Goal: Task Accomplishment & Management: Complete application form

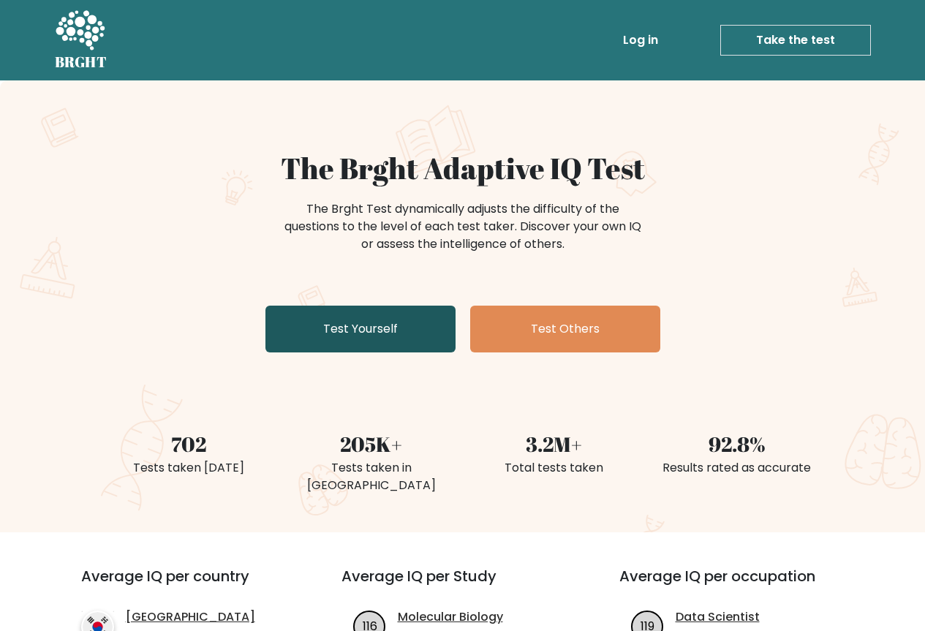
click at [392, 325] on link "Test Yourself" at bounding box center [360, 329] width 190 height 47
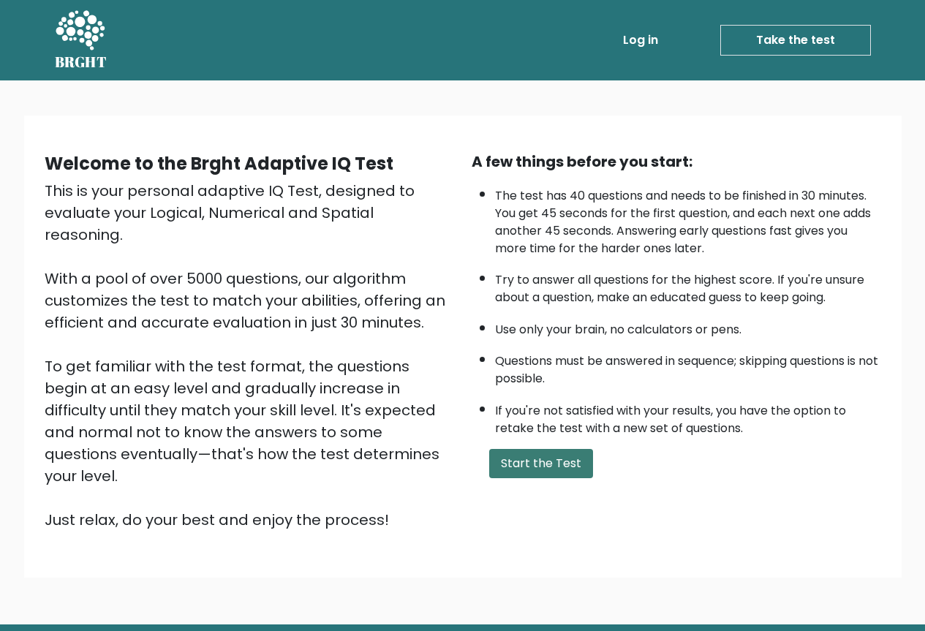
click at [545, 462] on button "Start the Test" at bounding box center [541, 463] width 104 height 29
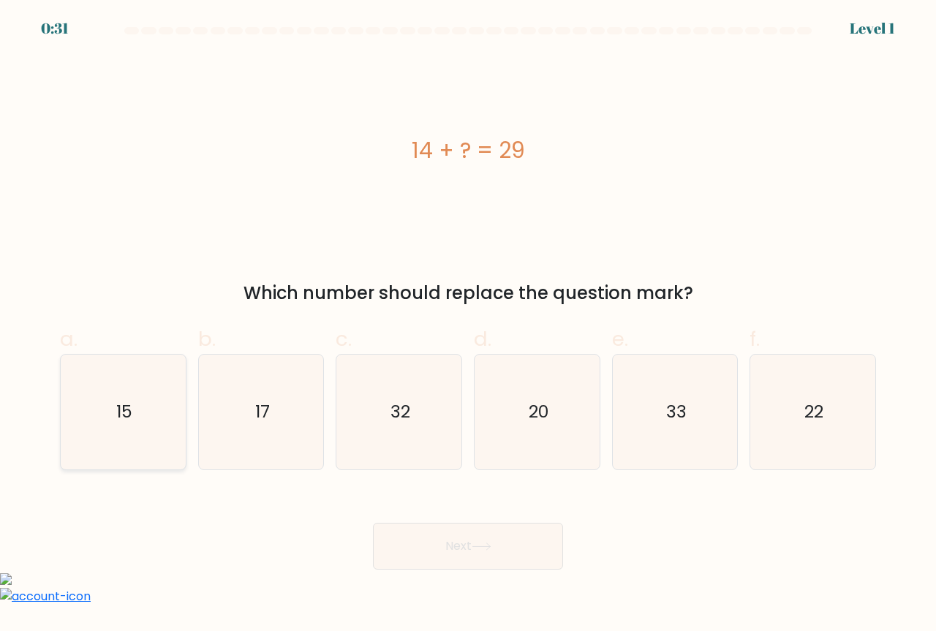
click at [159, 442] on icon "15" at bounding box center [123, 412] width 115 height 115
click at [468, 325] on input "a. 15" at bounding box center [468, 321] width 1 height 10
radio input "true"
click at [496, 553] on button "Next" at bounding box center [468, 546] width 190 height 47
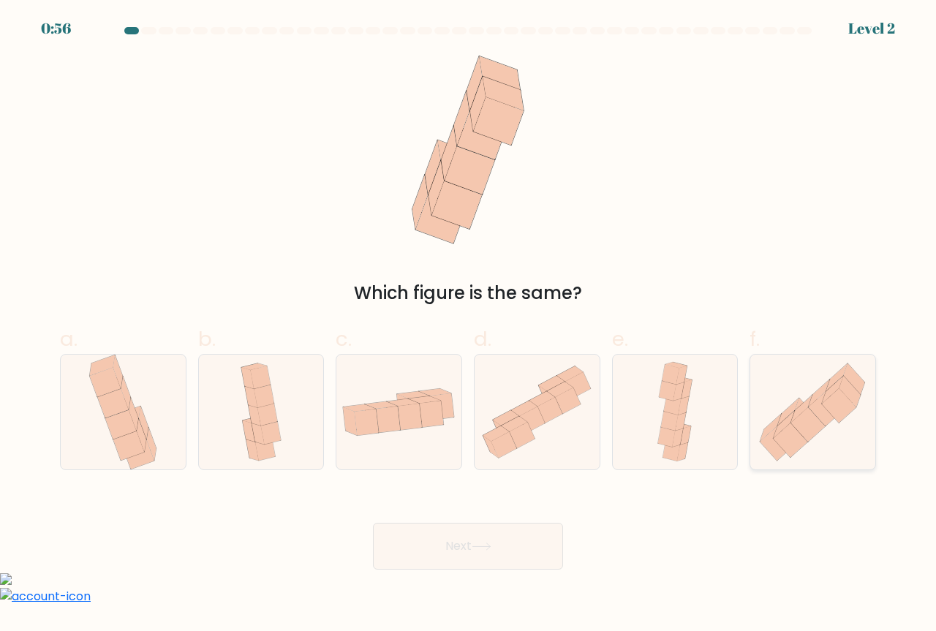
drag, startPoint x: 812, startPoint y: 405, endPoint x: 797, endPoint y: 444, distance: 42.1
click at [811, 405] on icon at bounding box center [825, 408] width 34 height 34
click at [469, 325] on input "f." at bounding box center [468, 321] width 1 height 10
radio input "true"
click at [515, 537] on button "Next" at bounding box center [468, 546] width 190 height 47
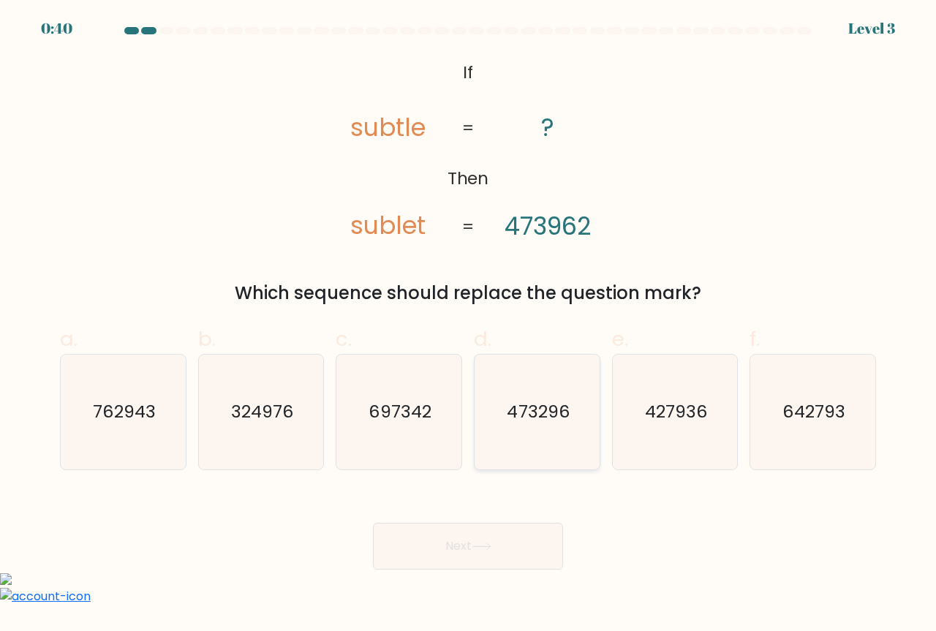
click at [573, 429] on icon "473296" at bounding box center [537, 412] width 115 height 115
click at [469, 325] on input "d. 473296" at bounding box center [468, 321] width 1 height 10
radio input "true"
click at [534, 520] on div "Next" at bounding box center [467, 529] width 833 height 82
click at [531, 535] on button "Next" at bounding box center [468, 546] width 190 height 47
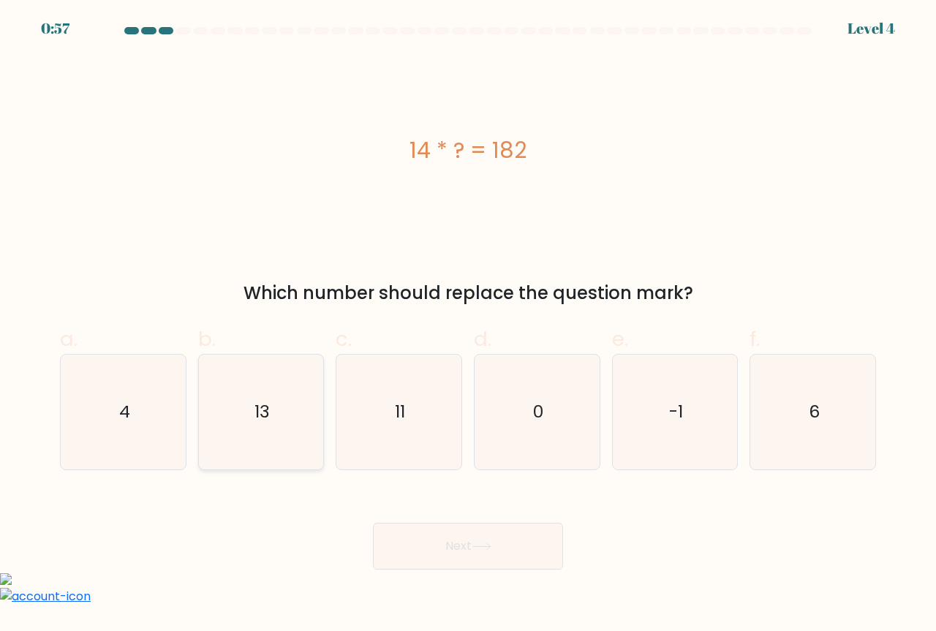
click at [262, 415] on text "13" at bounding box center [261, 412] width 15 height 24
click at [468, 325] on input "b. 13" at bounding box center [468, 321] width 1 height 10
radio input "true"
click at [466, 542] on button "Next" at bounding box center [468, 546] width 190 height 47
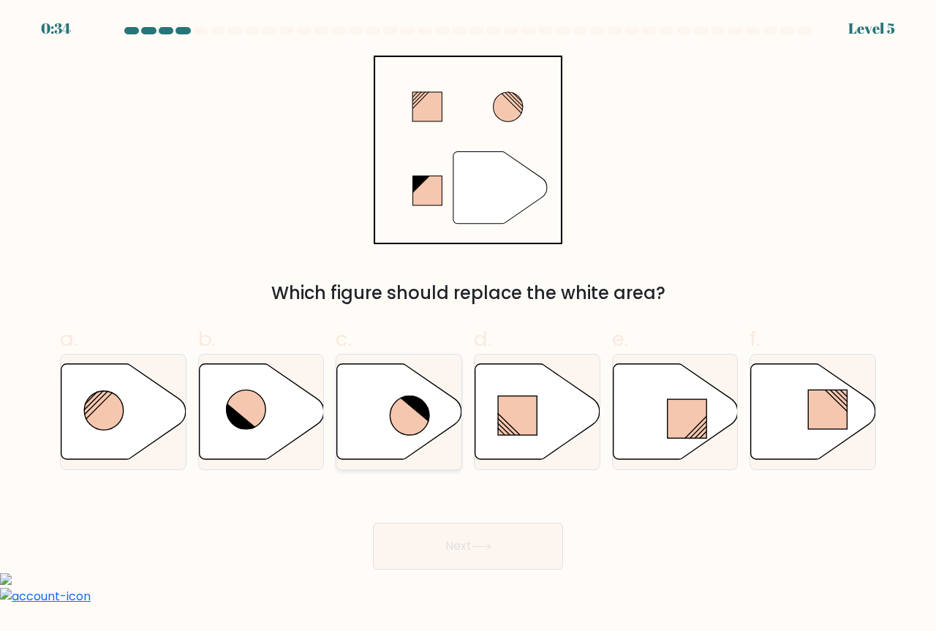
click at [398, 409] on icon at bounding box center [409, 415] width 39 height 39
click at [468, 325] on input "c." at bounding box center [468, 321] width 1 height 10
radio input "true"
click at [515, 556] on button "Next" at bounding box center [468, 546] width 190 height 47
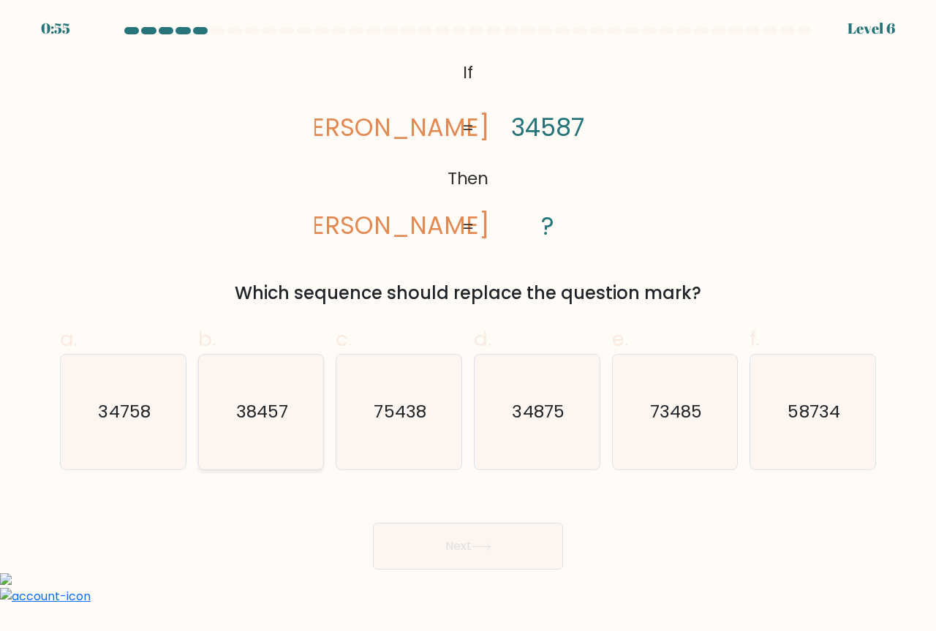
click at [257, 431] on icon "38457" at bounding box center [261, 412] width 115 height 115
click at [468, 325] on input "b. 38457" at bounding box center [468, 321] width 1 height 10
radio input "true"
click at [433, 539] on button "Next" at bounding box center [468, 546] width 190 height 47
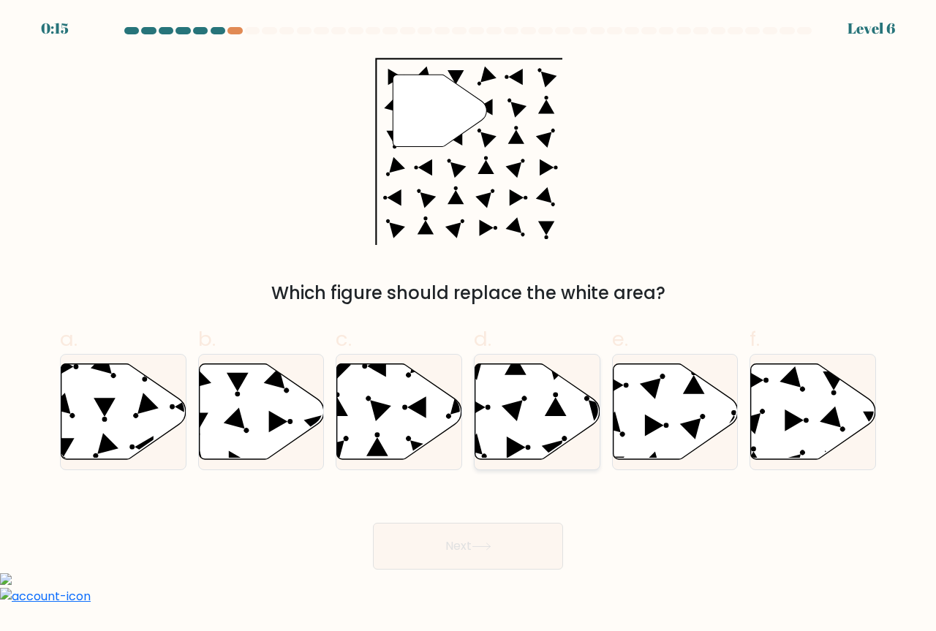
click at [561, 435] on icon at bounding box center [537, 412] width 125 height 96
click at [469, 325] on input "d." at bounding box center [468, 321] width 1 height 10
radio input "true"
click at [488, 569] on button "Next" at bounding box center [468, 546] width 190 height 47
click at [506, 547] on button "Next" at bounding box center [468, 546] width 190 height 47
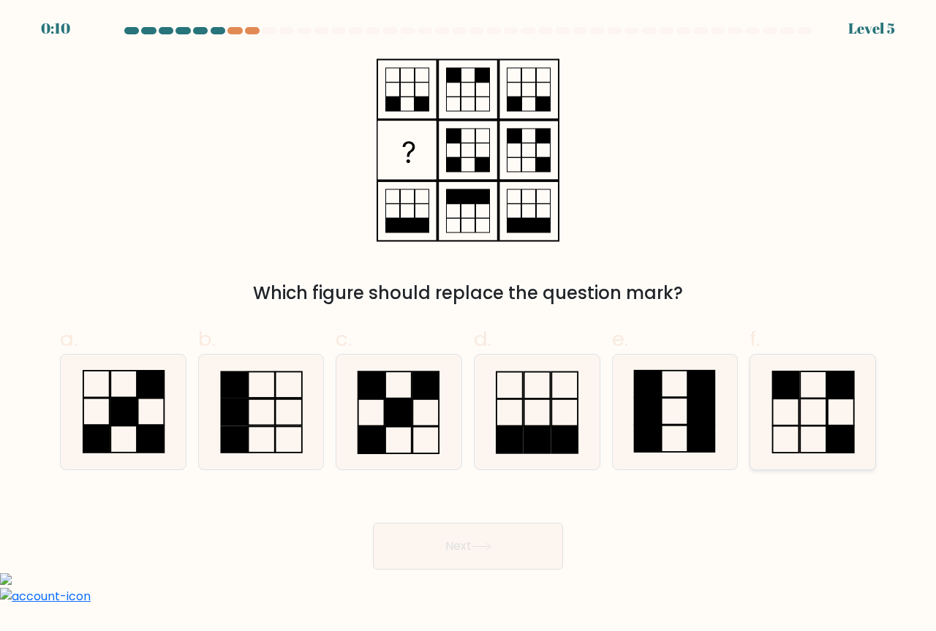
click at [819, 431] on icon at bounding box center [812, 412] width 115 height 115
click at [469, 325] on input "f." at bounding box center [468, 321] width 1 height 10
radio input "true"
click at [520, 556] on button "Next" at bounding box center [468, 546] width 190 height 47
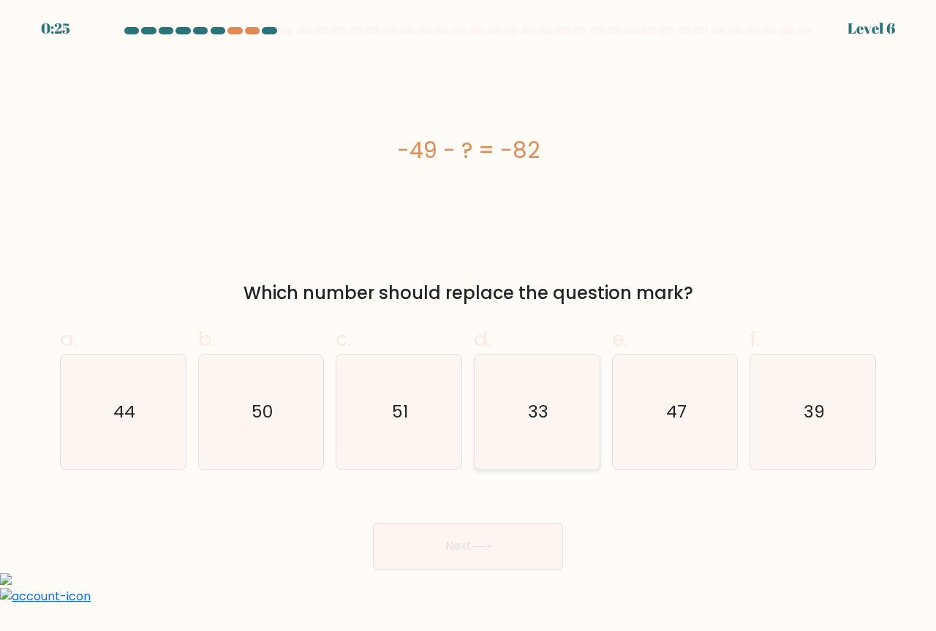
click at [517, 457] on icon "33" at bounding box center [537, 412] width 115 height 115
click at [469, 325] on input "d. 33" at bounding box center [468, 321] width 1 height 10
radio input "true"
click at [530, 524] on button "Next" at bounding box center [468, 546] width 190 height 47
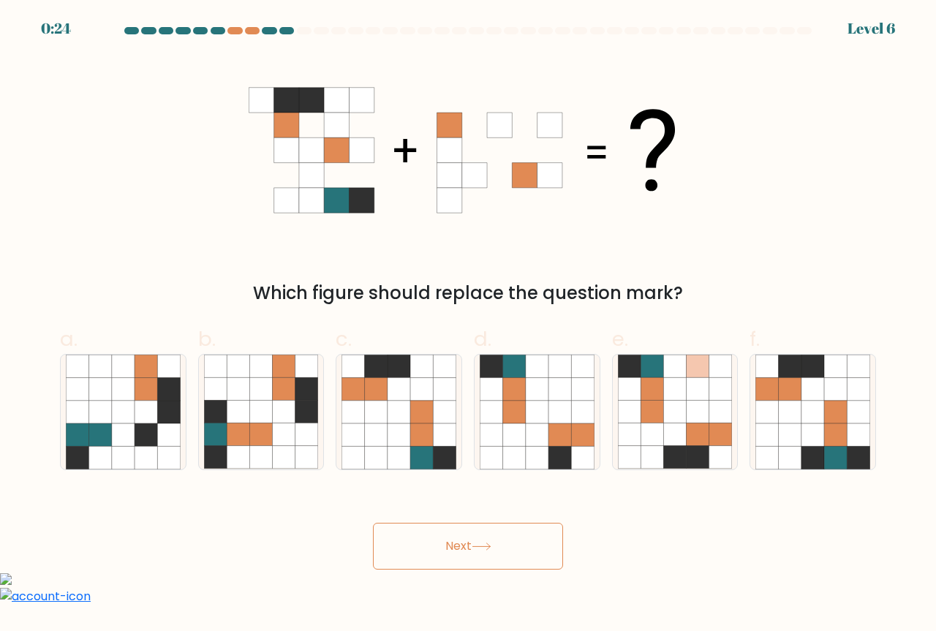
click at [531, 529] on button "Next" at bounding box center [468, 546] width 190 height 47
click at [439, 446] on icon at bounding box center [444, 434] width 23 height 23
click at [468, 325] on input "c." at bounding box center [468, 321] width 1 height 10
radio input "true"
click at [473, 545] on button "Next" at bounding box center [468, 546] width 190 height 47
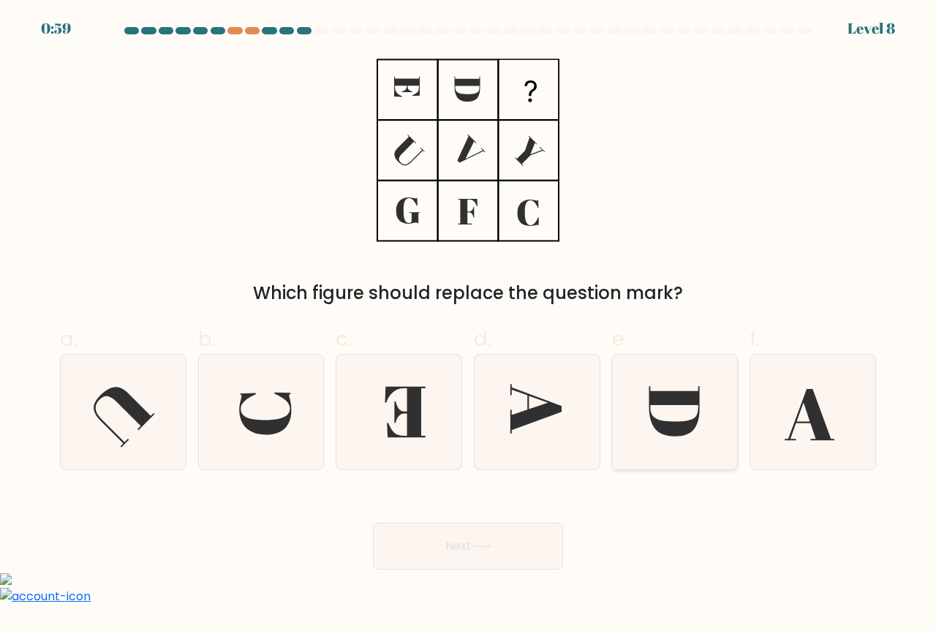
click at [677, 427] on icon at bounding box center [673, 412] width 50 height 50
click at [469, 325] on input "e." at bounding box center [468, 321] width 1 height 10
radio input "true"
click at [505, 527] on button "Next" at bounding box center [468, 546] width 190 height 47
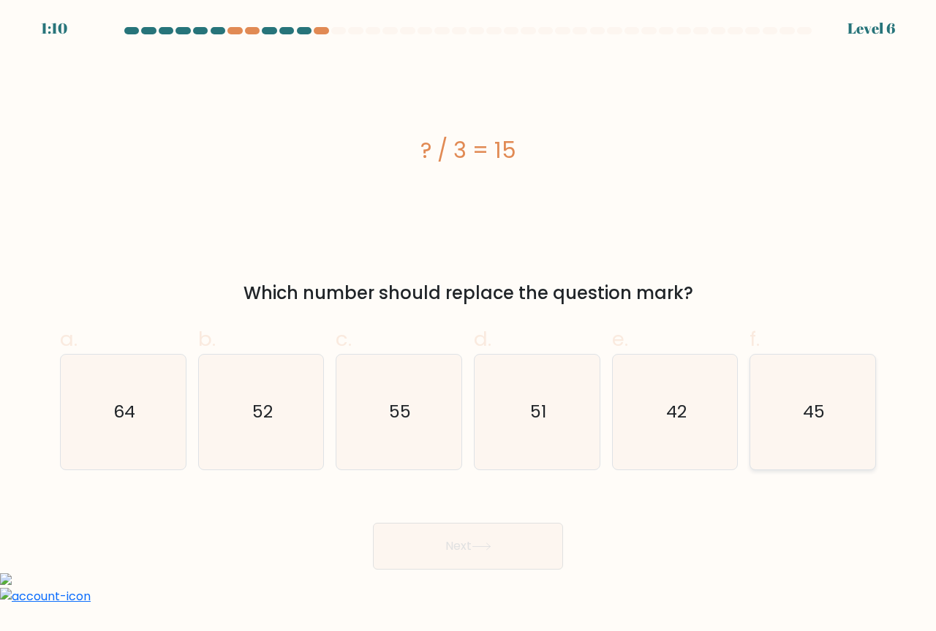
click at [806, 413] on text "45" at bounding box center [814, 412] width 22 height 24
click at [469, 325] on input "f. 45" at bounding box center [468, 321] width 1 height 10
radio input "true"
click at [519, 572] on body "1:09 Level 6 a." at bounding box center [468, 457] width 936 height 914
click at [523, 547] on button "Next" at bounding box center [468, 546] width 190 height 47
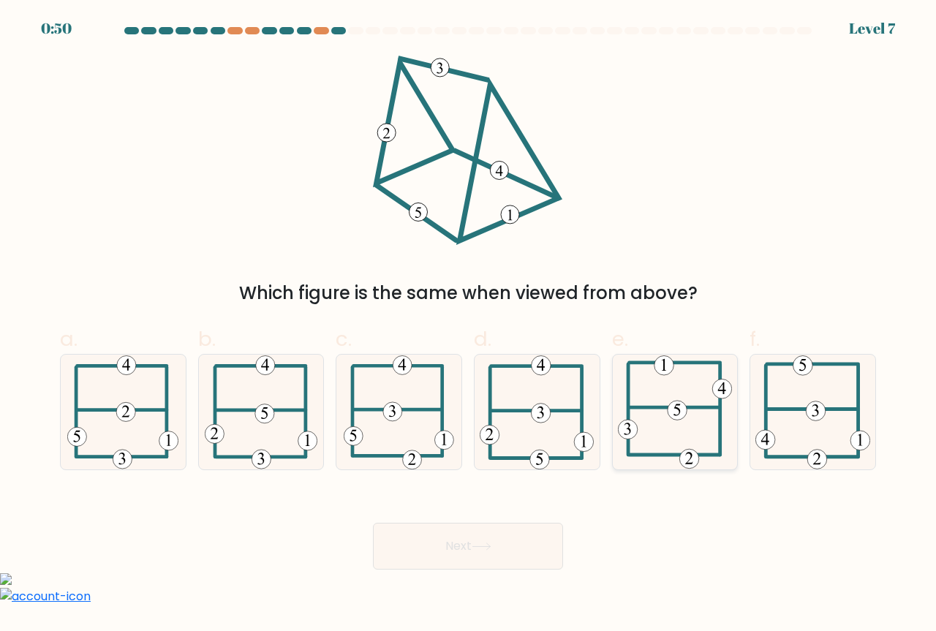
click at [691, 408] on 604 at bounding box center [674, 408] width 91 height 0
click at [469, 325] on input "e." at bounding box center [468, 321] width 1 height 10
radio input "true"
click at [531, 534] on button "Next" at bounding box center [468, 546] width 190 height 47
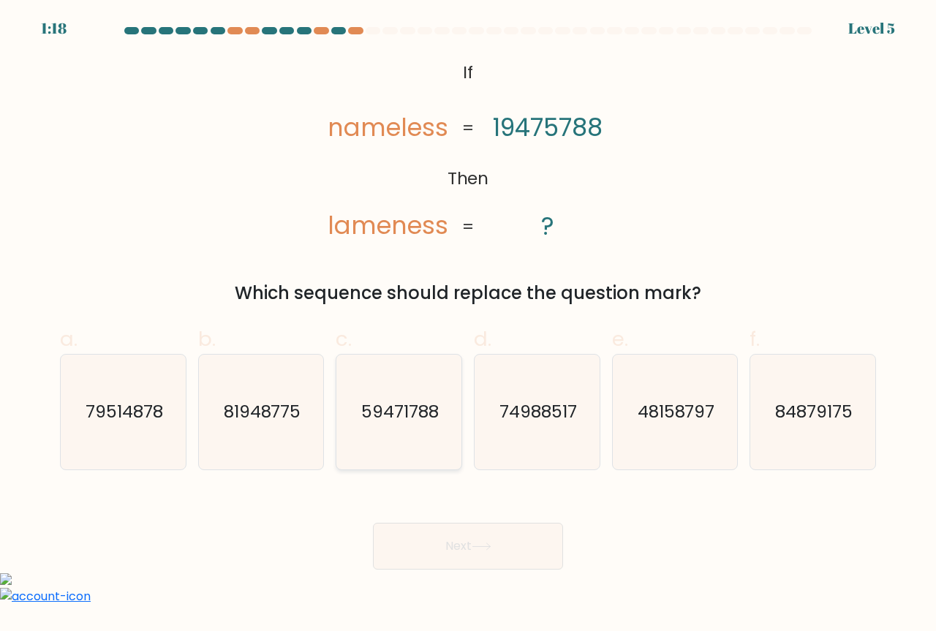
click at [424, 461] on icon "59471788" at bounding box center [398, 412] width 115 height 115
click at [468, 325] on input "c. 59471788" at bounding box center [468, 321] width 1 height 10
radio input "true"
click at [459, 531] on button "Next" at bounding box center [468, 546] width 190 height 47
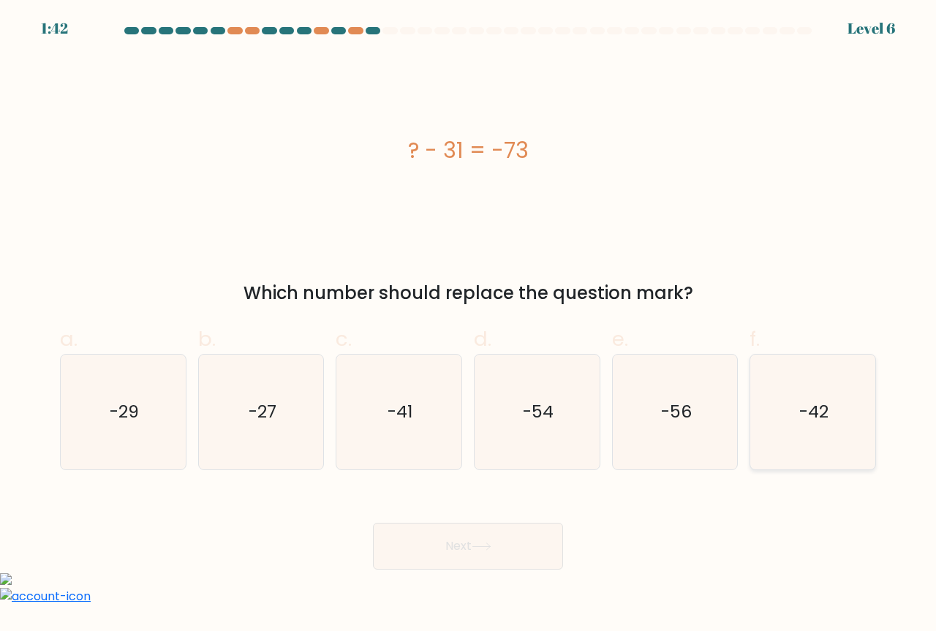
click at [848, 429] on icon "-42" at bounding box center [812, 412] width 115 height 115
click at [469, 325] on input "f. -42" at bounding box center [468, 321] width 1 height 10
radio input "true"
click at [545, 547] on button "Next" at bounding box center [468, 546] width 190 height 47
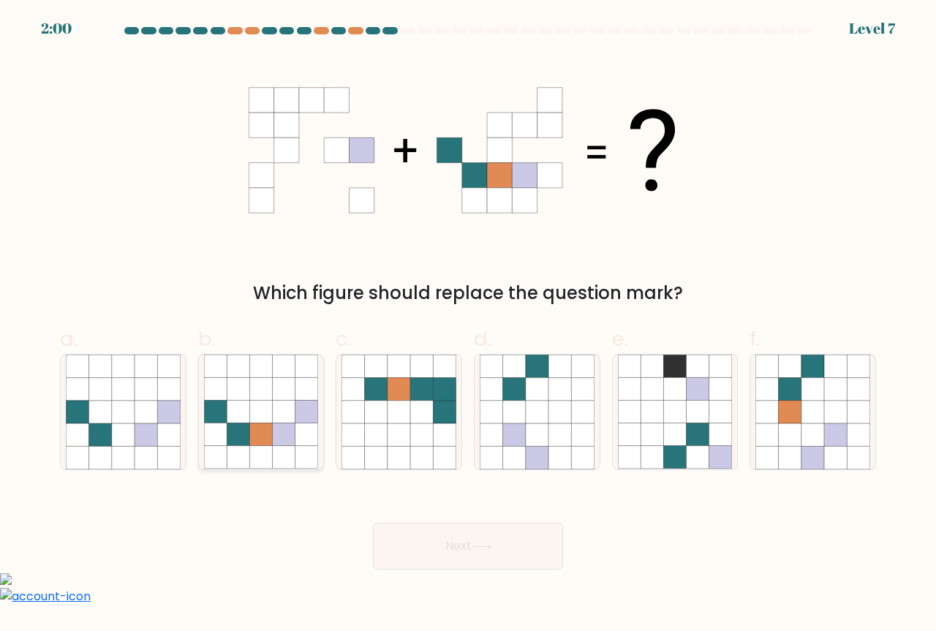
click at [300, 425] on icon at bounding box center [306, 434] width 23 height 23
click at [468, 325] on input "b." at bounding box center [468, 321] width 1 height 10
radio input "true"
click at [488, 558] on button "Next" at bounding box center [468, 546] width 190 height 47
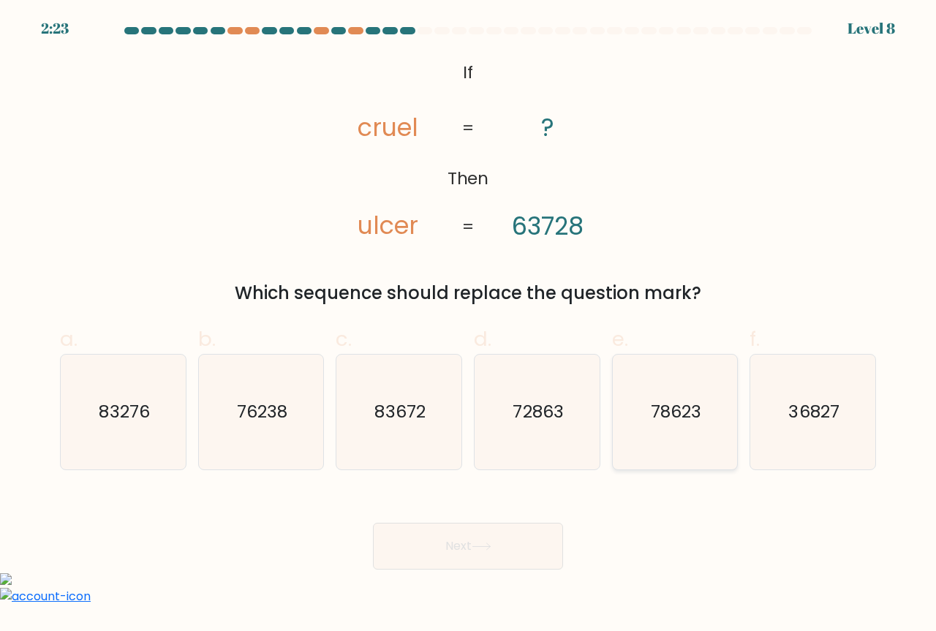
click at [686, 423] on text "78623" at bounding box center [676, 412] width 50 height 24
click at [469, 325] on input "e. 78623" at bounding box center [468, 321] width 1 height 10
radio input "true"
click at [530, 550] on button "Next" at bounding box center [468, 546] width 190 height 47
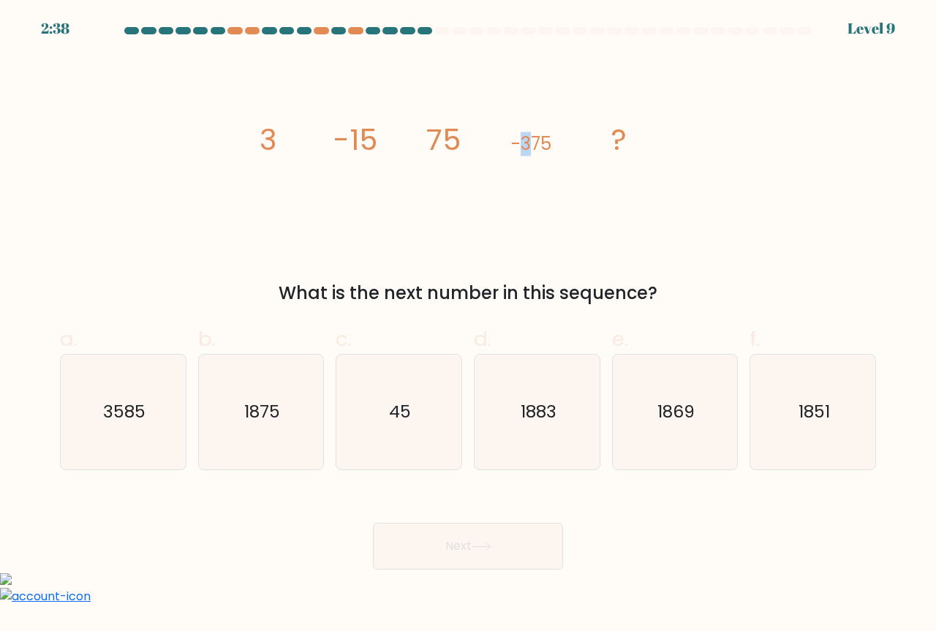
drag, startPoint x: 529, startPoint y: 144, endPoint x: 518, endPoint y: 144, distance: 11.7
click at [518, 144] on tspan "-375" at bounding box center [531, 144] width 40 height 24
click at [451, 145] on tspan "75" at bounding box center [443, 139] width 34 height 41
click at [577, 389] on icon "1883" at bounding box center [537, 412] width 115 height 115
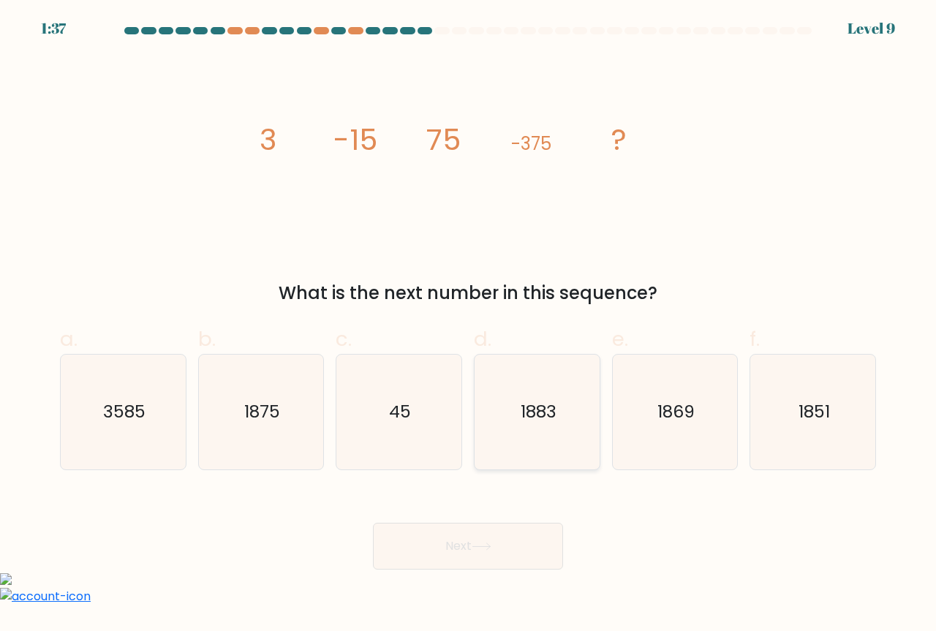
click at [469, 325] on input "d. 1883" at bounding box center [468, 321] width 1 height 10
radio input "true"
click at [524, 540] on button "Next" at bounding box center [468, 546] width 190 height 47
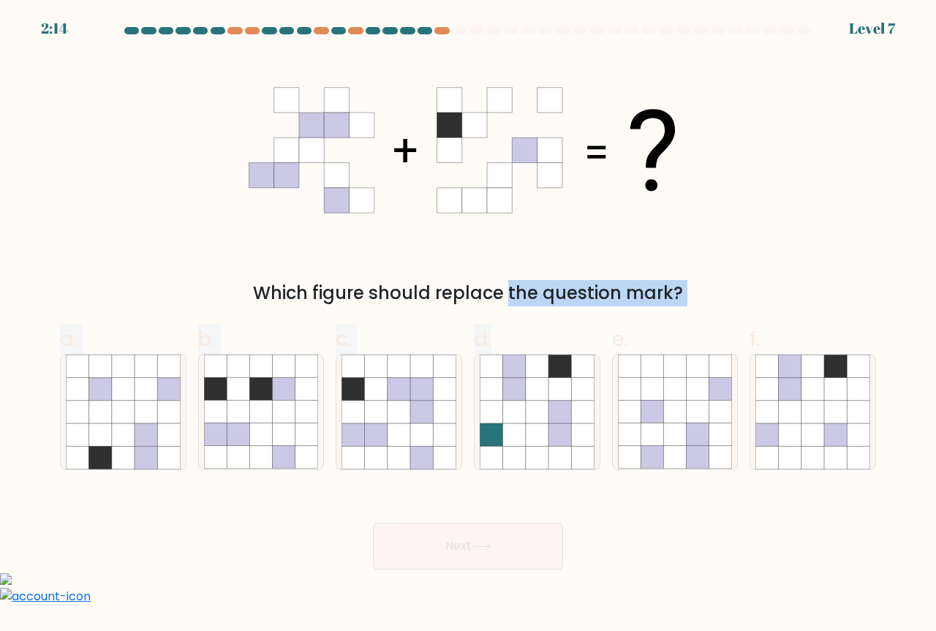
drag, startPoint x: 384, startPoint y: 300, endPoint x: 565, endPoint y: 317, distance: 181.3
click at [565, 317] on form at bounding box center [468, 298] width 936 height 542
click at [566, 268] on div "Which figure should replace the question mark?" at bounding box center [467, 181] width 833 height 251
click at [390, 418] on icon at bounding box center [398, 412] width 23 height 23
click at [468, 325] on input "c." at bounding box center [468, 321] width 1 height 10
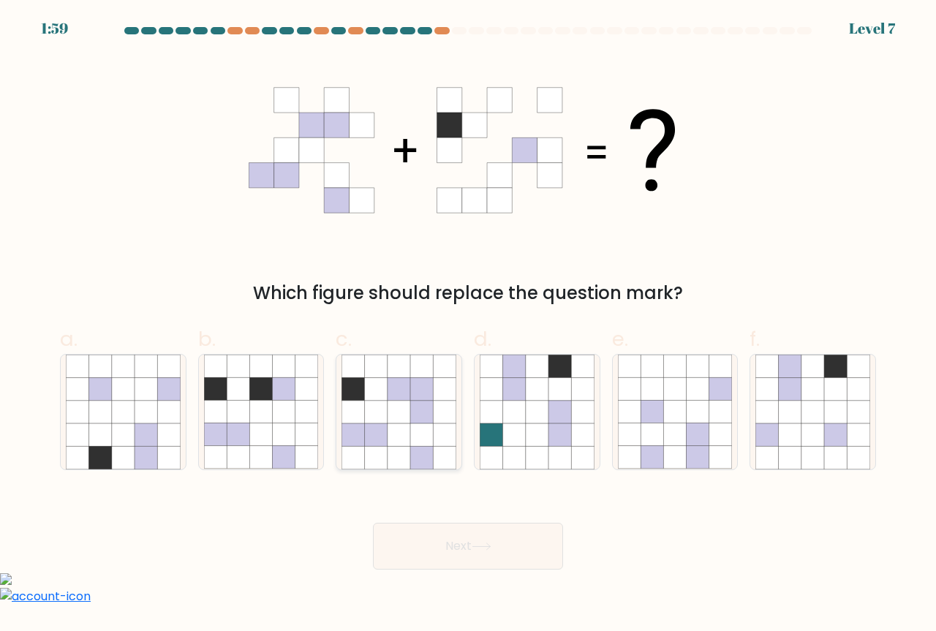
radio input "true"
click at [493, 538] on button "Next" at bounding box center [468, 546] width 190 height 47
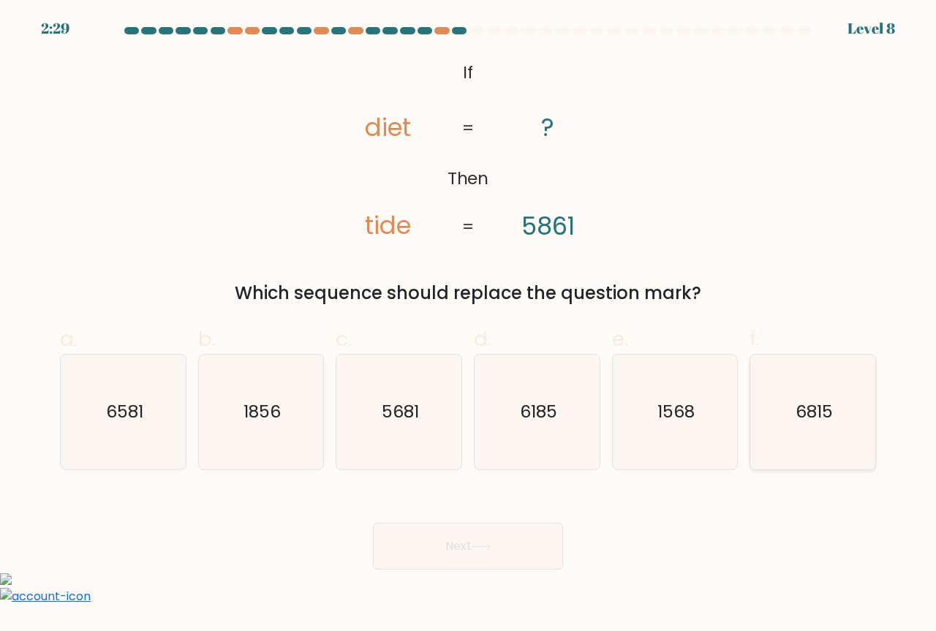
click at [819, 440] on icon "6815" at bounding box center [812, 412] width 115 height 115
click at [469, 325] on input "f. 6815" at bounding box center [468, 321] width 1 height 10
radio input "true"
click at [509, 531] on button "Next" at bounding box center [468, 546] width 190 height 47
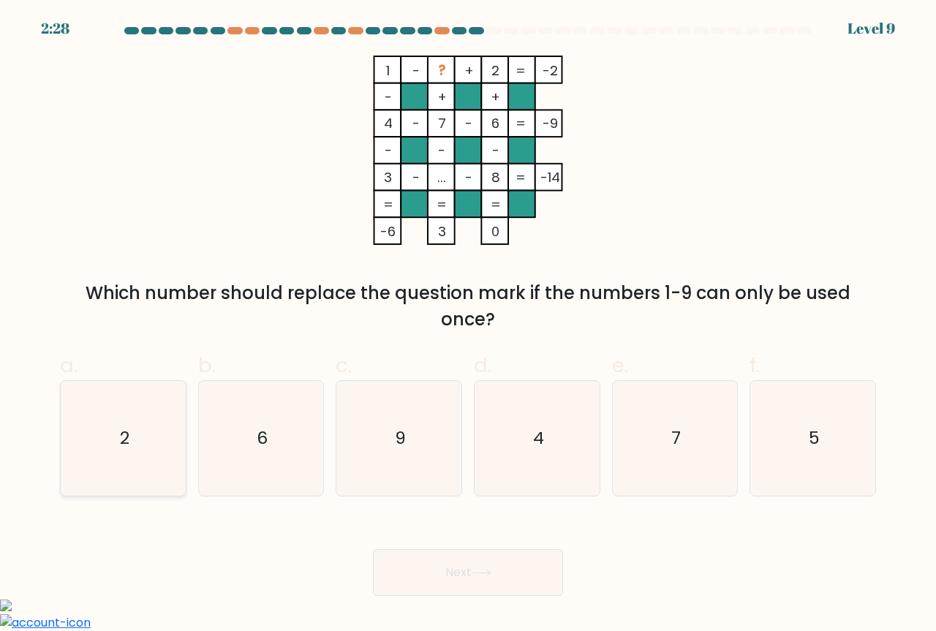
click at [144, 472] on icon "2" at bounding box center [123, 438] width 115 height 115
click at [468, 325] on input "a. 2" at bounding box center [468, 321] width 1 height 10
radio input "true"
click at [445, 558] on button "Next" at bounding box center [468, 572] width 190 height 47
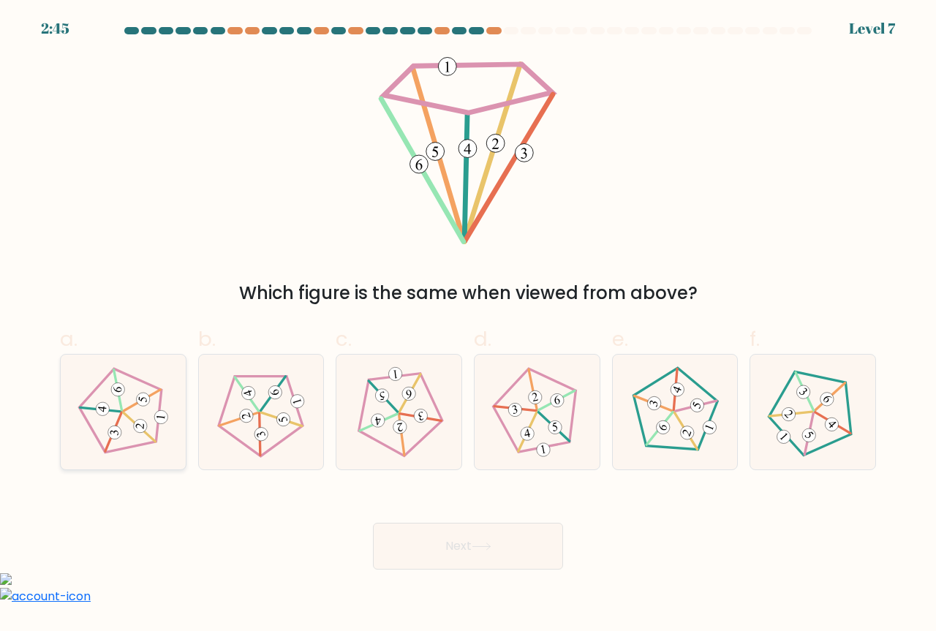
click at [153, 436] on icon at bounding box center [122, 411] width 91 height 91
click at [468, 325] on input "a." at bounding box center [468, 321] width 1 height 10
radio input "true"
click at [457, 519] on div "Next" at bounding box center [467, 529] width 833 height 82
click at [458, 545] on button "Next" at bounding box center [468, 546] width 190 height 47
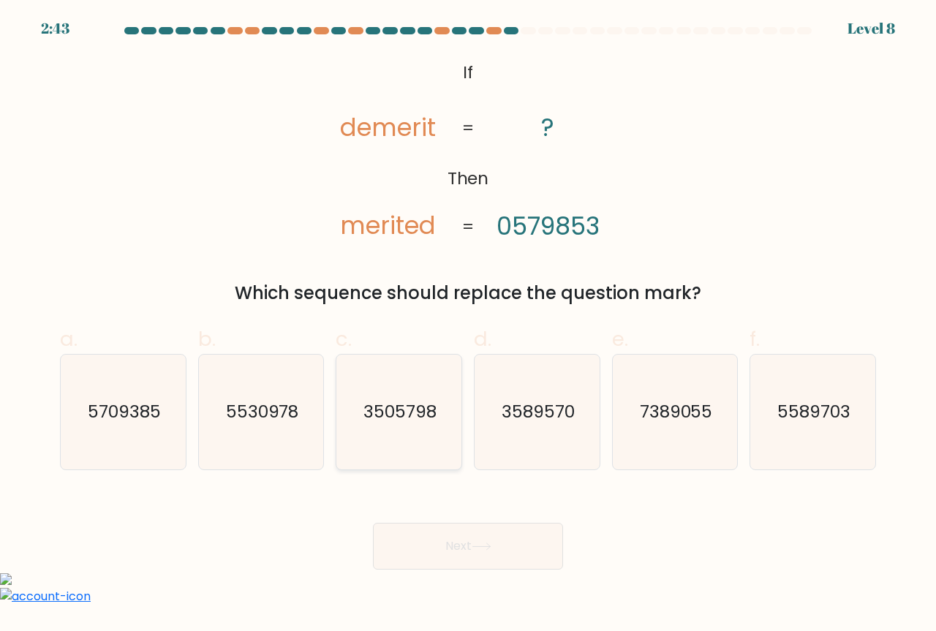
click at [424, 409] on text "3505798" at bounding box center [399, 412] width 73 height 24
click at [468, 325] on input "c. 3505798" at bounding box center [468, 321] width 1 height 10
radio input "true"
click at [474, 561] on button "Next" at bounding box center [468, 546] width 190 height 47
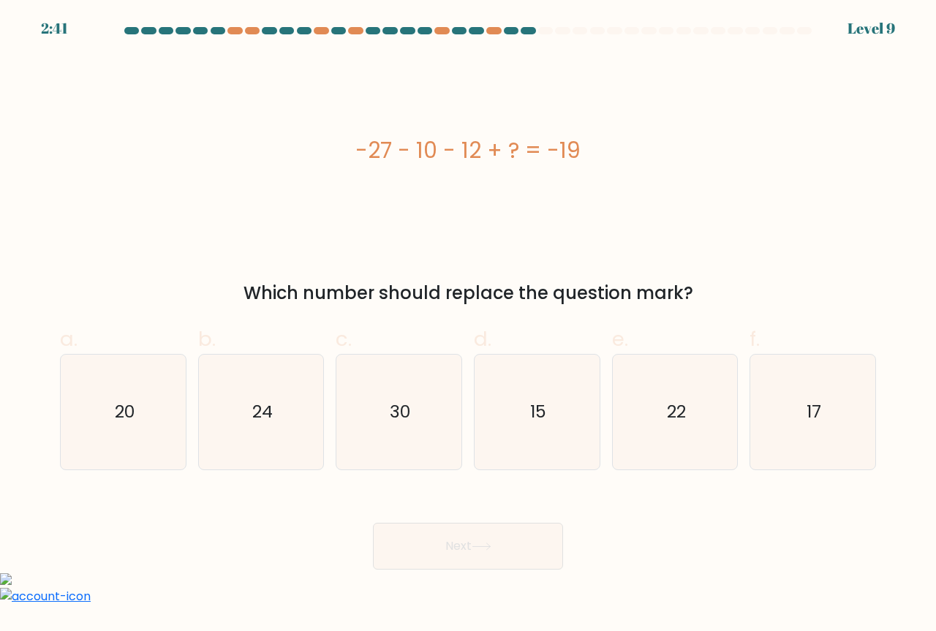
click at [474, 550] on button "Next" at bounding box center [468, 546] width 190 height 47
drag, startPoint x: 515, startPoint y: 152, endPoint x: 502, endPoint y: 147, distance: 13.4
click at [502, 147] on div "-27 - 10 - 12 + ? = -19" at bounding box center [468, 150] width 816 height 33
click at [523, 176] on div "-27 - 10 - 12 + ? = -19" at bounding box center [468, 150] width 816 height 189
click at [810, 447] on icon "17" at bounding box center [812, 412] width 115 height 115
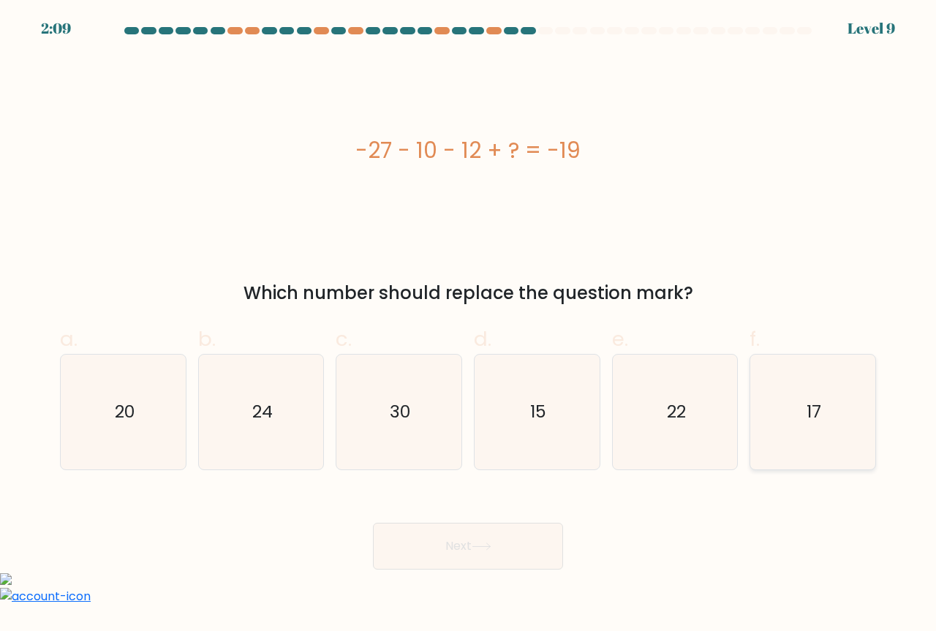
click at [469, 325] on input "f. 17" at bounding box center [468, 321] width 1 height 10
radio input "true"
click at [526, 540] on button "Next" at bounding box center [468, 546] width 190 height 47
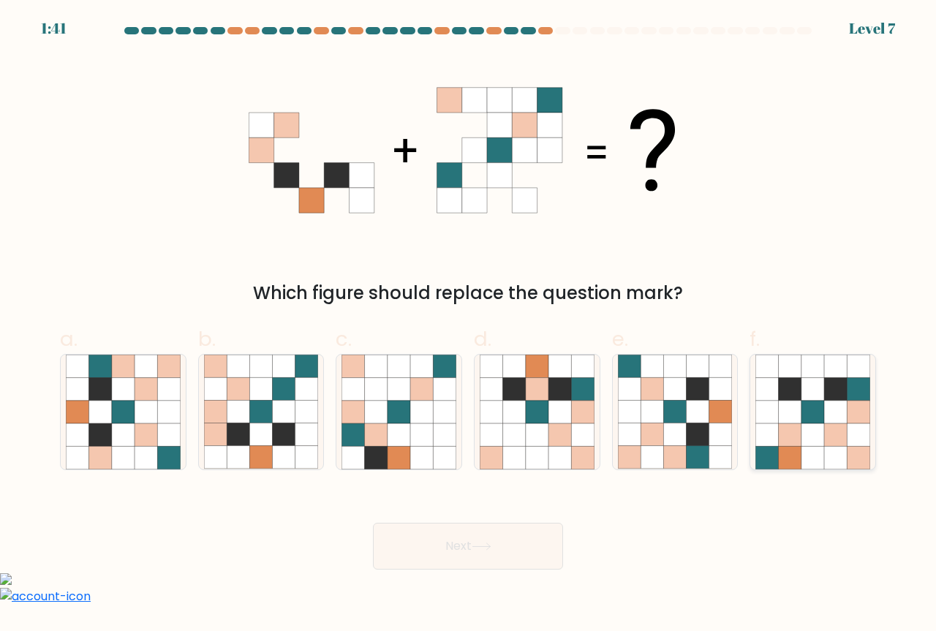
click at [824, 425] on icon at bounding box center [812, 434] width 23 height 23
click at [469, 325] on input "f." at bounding box center [468, 321] width 1 height 10
radio input "true"
click at [431, 551] on button "Next" at bounding box center [468, 546] width 190 height 47
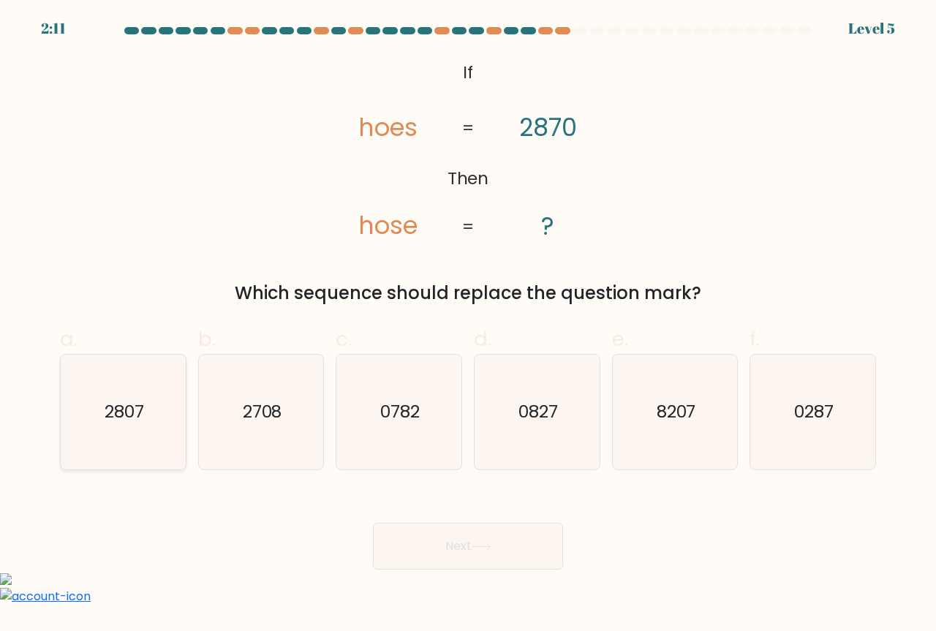
click at [130, 403] on text "2807" at bounding box center [124, 412] width 39 height 24
click at [468, 325] on input "a. 2807" at bounding box center [468, 321] width 1 height 10
radio input "true"
click at [410, 540] on button "Next" at bounding box center [468, 546] width 190 height 47
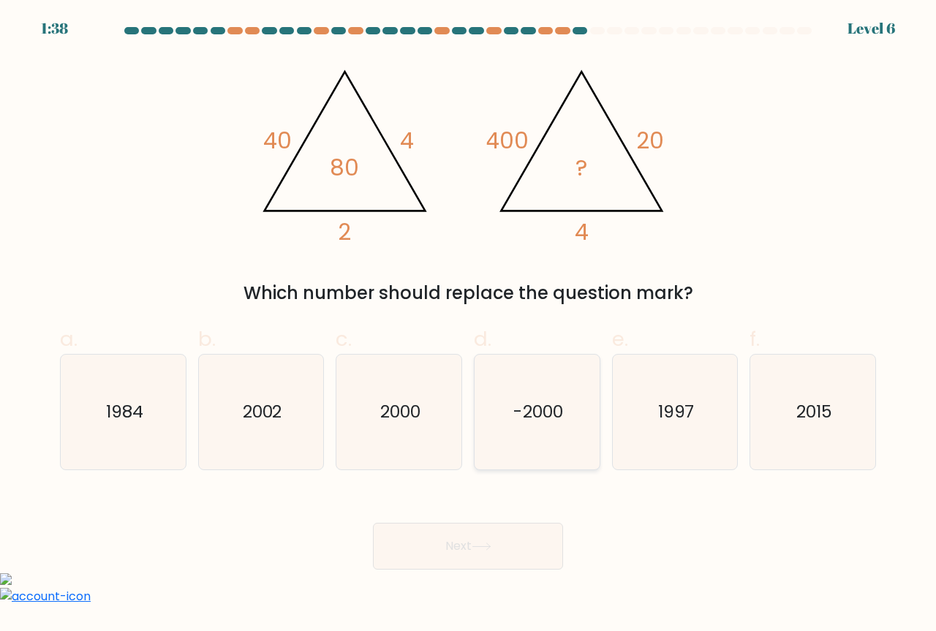
click at [561, 386] on icon "-2000" at bounding box center [537, 412] width 115 height 115
click at [469, 325] on input "d. -2000" at bounding box center [468, 321] width 1 height 10
radio input "true"
click at [416, 454] on icon "2000" at bounding box center [398, 412] width 115 height 115
click at [468, 325] on input "c. 2000" at bounding box center [468, 321] width 1 height 10
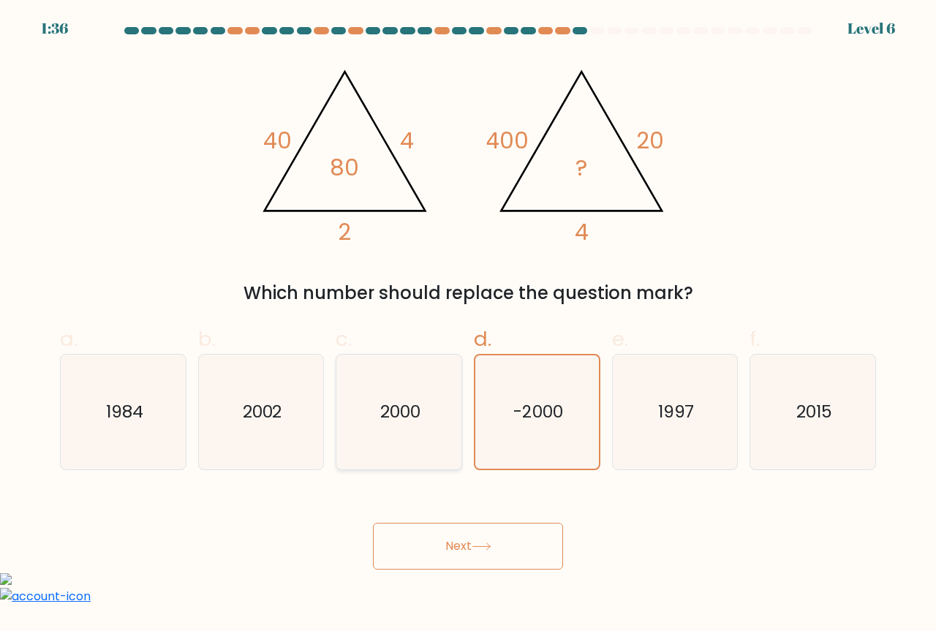
radio input "true"
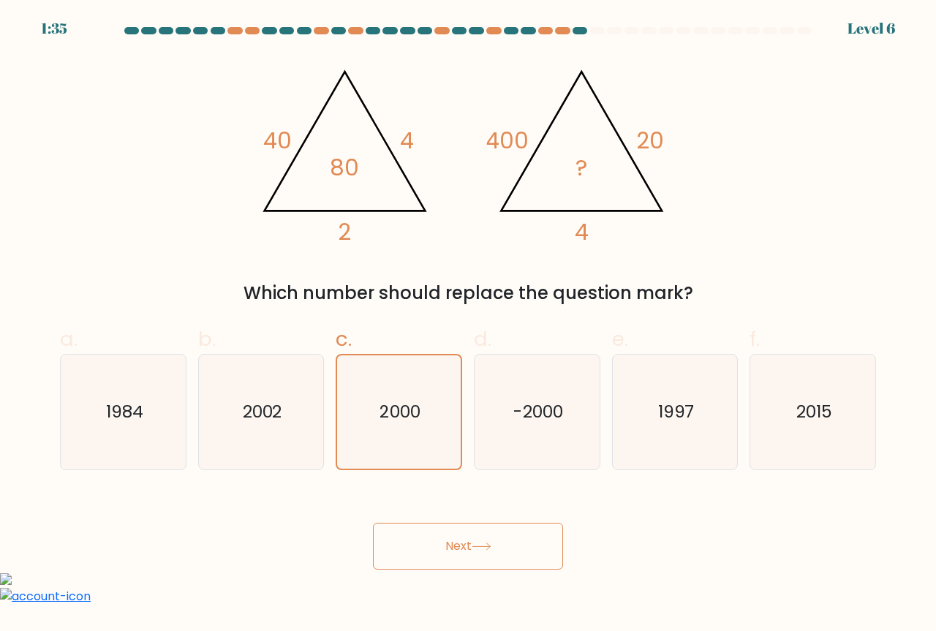
drag, startPoint x: 431, startPoint y: 534, endPoint x: 432, endPoint y: 518, distance: 16.1
click at [431, 535] on button "Next" at bounding box center [468, 546] width 190 height 47
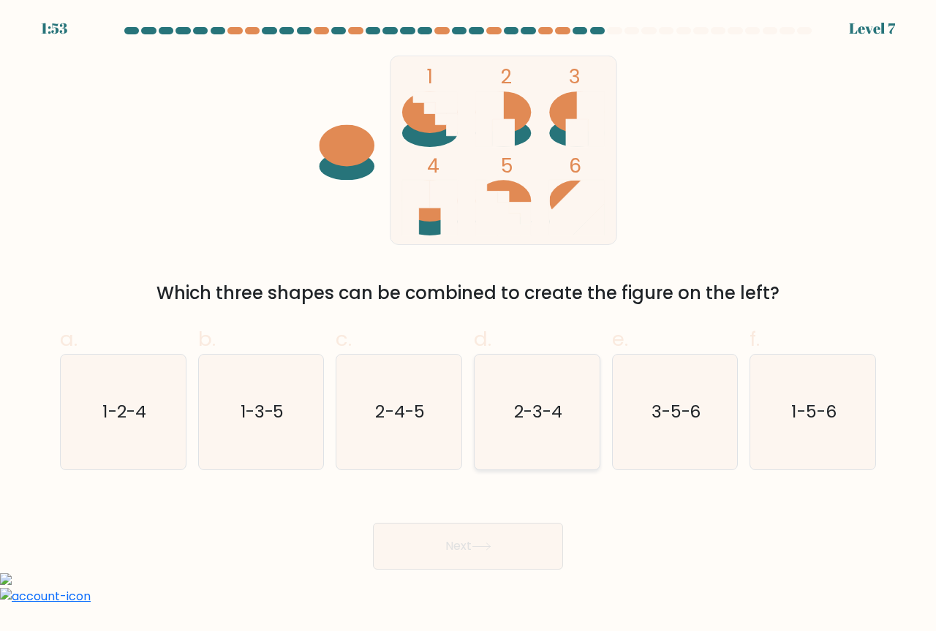
click at [550, 442] on icon "2-3-4" at bounding box center [537, 412] width 115 height 115
click at [469, 325] on input "d. 2-3-4" at bounding box center [468, 321] width 1 height 10
radio input "true"
click at [518, 551] on button "Next" at bounding box center [468, 546] width 190 height 47
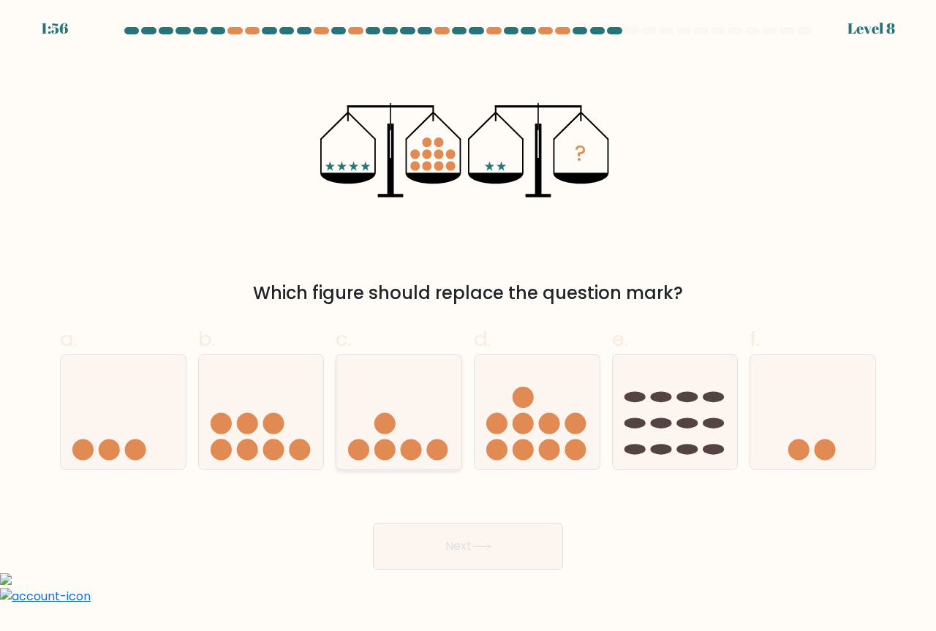
click at [409, 423] on icon at bounding box center [398, 411] width 125 height 103
click at [468, 325] on input "c." at bounding box center [468, 321] width 1 height 10
radio input "true"
click at [488, 549] on icon at bounding box center [481, 546] width 20 height 8
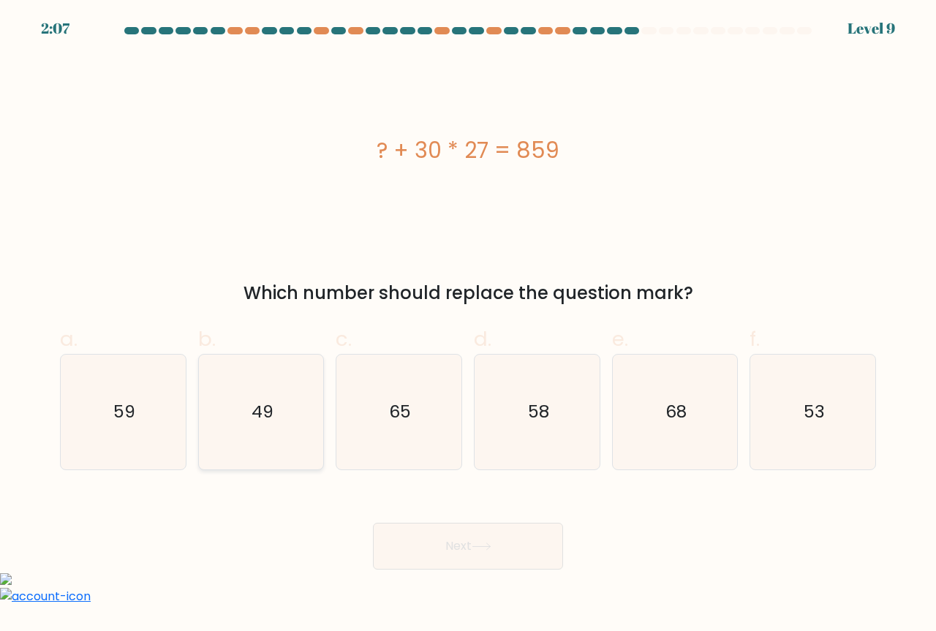
click at [260, 429] on icon "49" at bounding box center [261, 412] width 115 height 115
click at [468, 325] on input "b. 49" at bounding box center [468, 321] width 1 height 10
radio input "true"
click at [491, 566] on button "Next" at bounding box center [468, 546] width 190 height 47
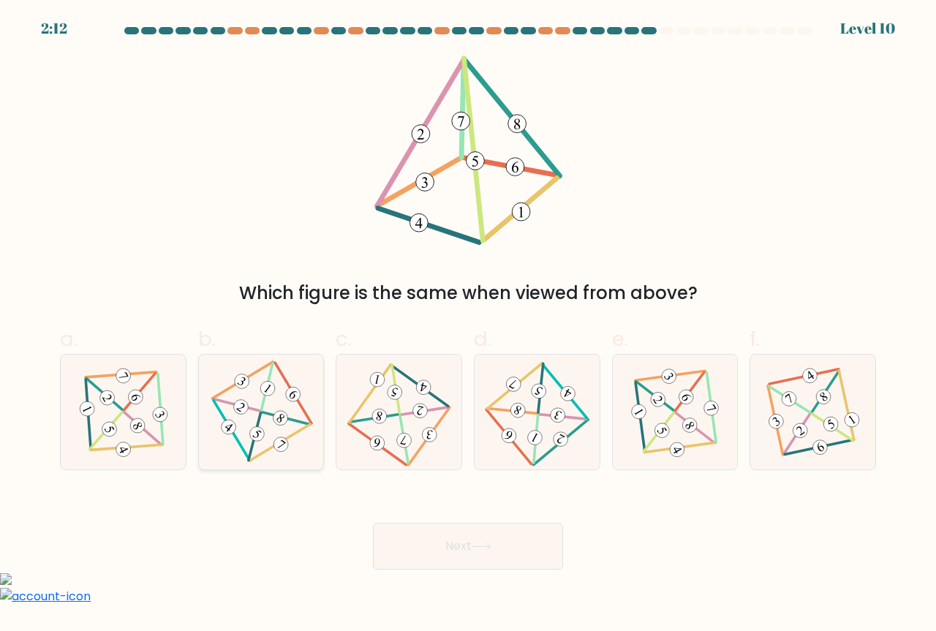
click at [317, 431] on div at bounding box center [261, 412] width 126 height 116
click at [468, 325] on input "b." at bounding box center [468, 321] width 1 height 10
radio input "true"
click at [412, 445] on icon at bounding box center [399, 411] width 94 height 91
click at [468, 325] on input "c." at bounding box center [468, 321] width 1 height 10
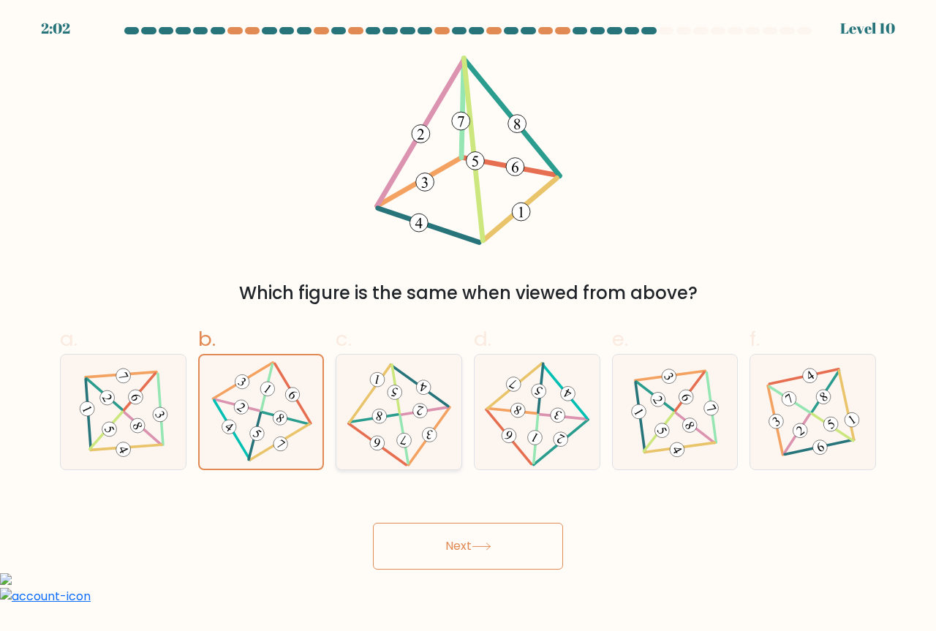
radio input "true"
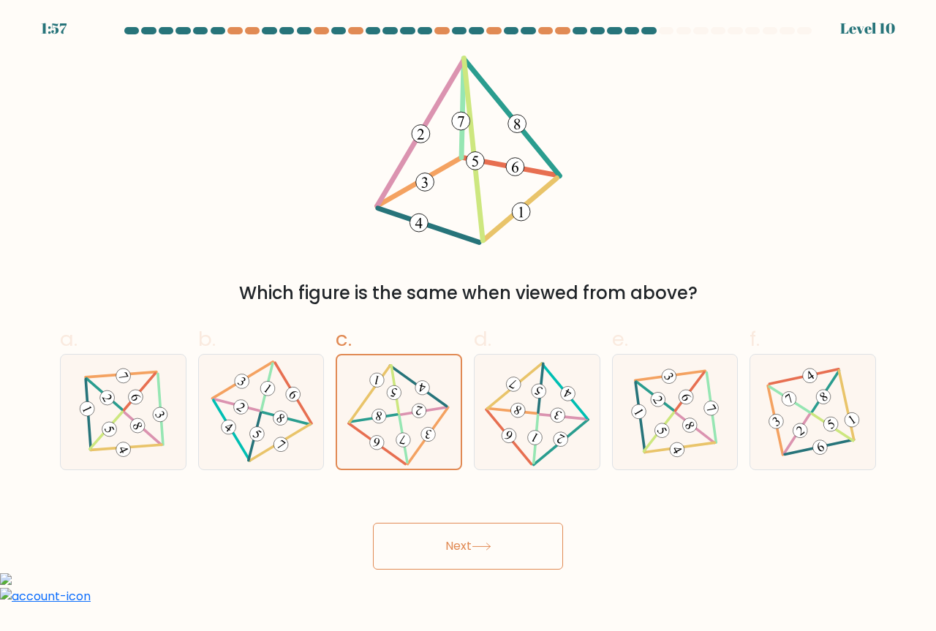
click at [469, 553] on button "Next" at bounding box center [468, 546] width 190 height 47
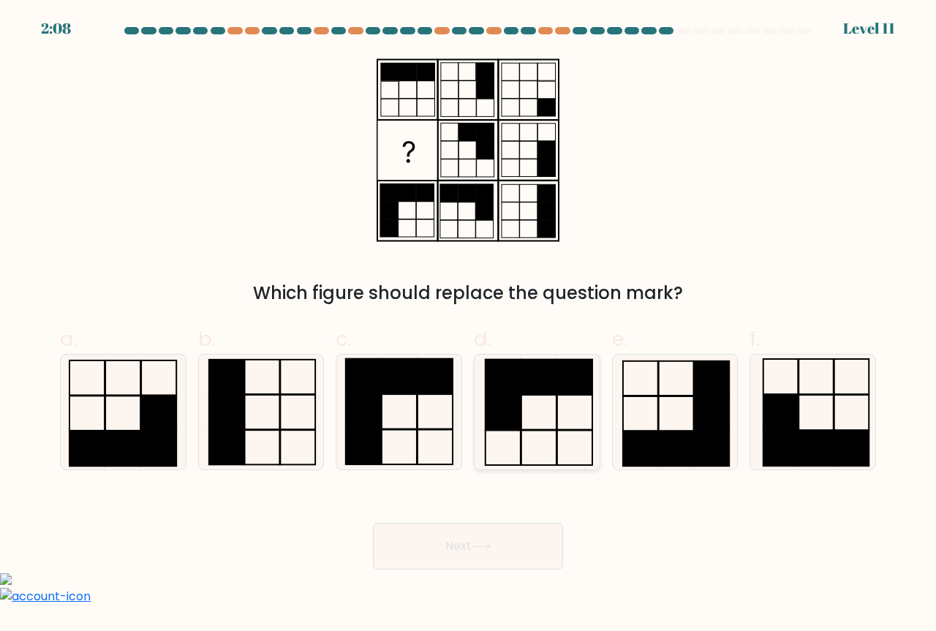
click at [538, 382] on rect at bounding box center [538, 377] width 35 height 34
click at [469, 325] on input "d." at bounding box center [468, 321] width 1 height 10
radio input "true"
click at [474, 558] on button "Next" at bounding box center [468, 546] width 190 height 47
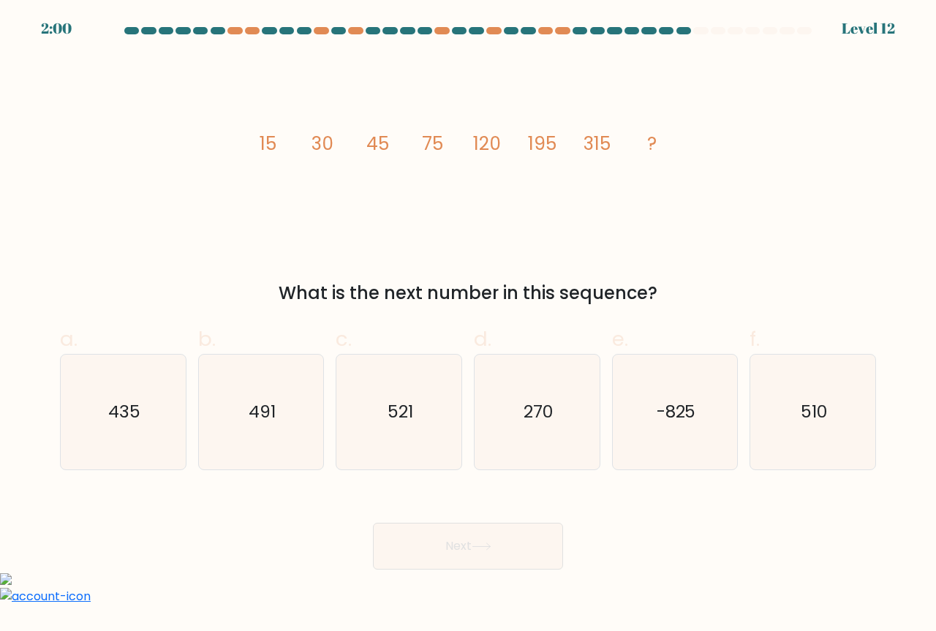
click at [436, 147] on tspan "75" at bounding box center [432, 144] width 21 height 26
click at [496, 148] on tspan "120" at bounding box center [487, 144] width 28 height 26
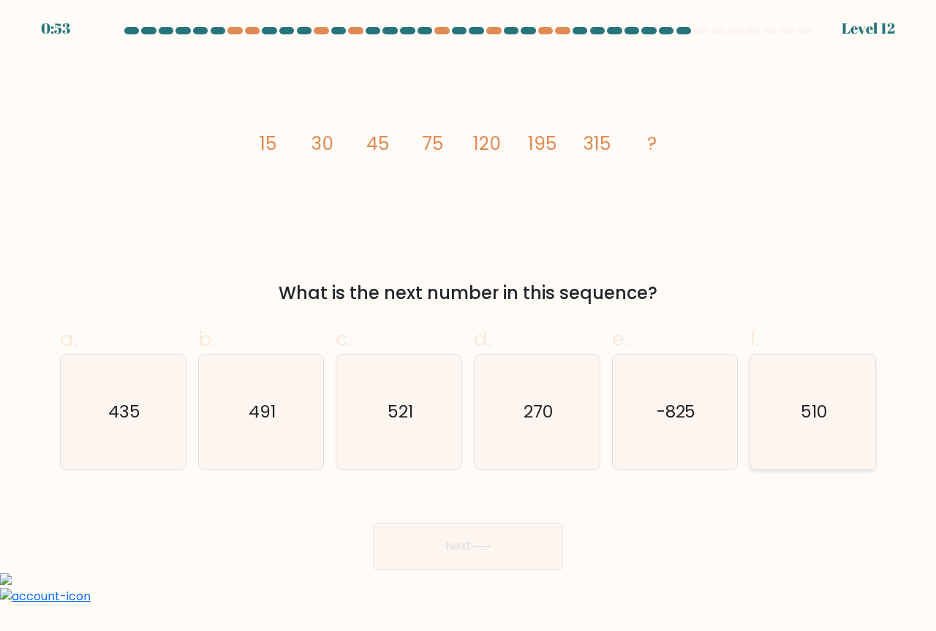
click at [819, 419] on text "510" at bounding box center [813, 412] width 26 height 24
click at [469, 325] on input "f. 510" at bounding box center [468, 321] width 1 height 10
radio input "true"
click at [487, 547] on icon at bounding box center [481, 546] width 20 height 8
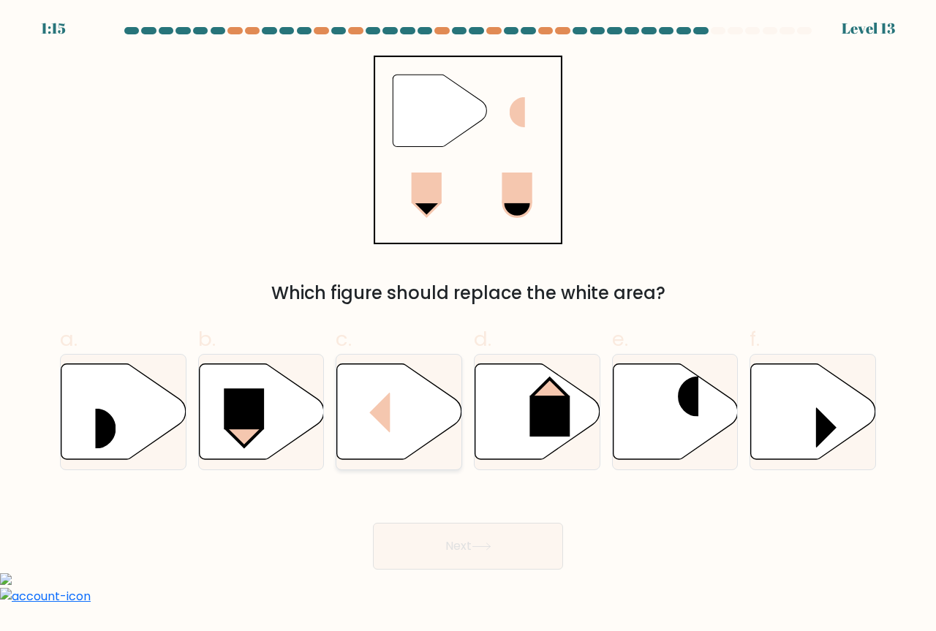
click at [428, 412] on icon at bounding box center [399, 412] width 125 height 96
click at [468, 325] on input "c." at bounding box center [468, 321] width 1 height 10
radio input "true"
click at [480, 550] on icon at bounding box center [481, 546] width 20 height 8
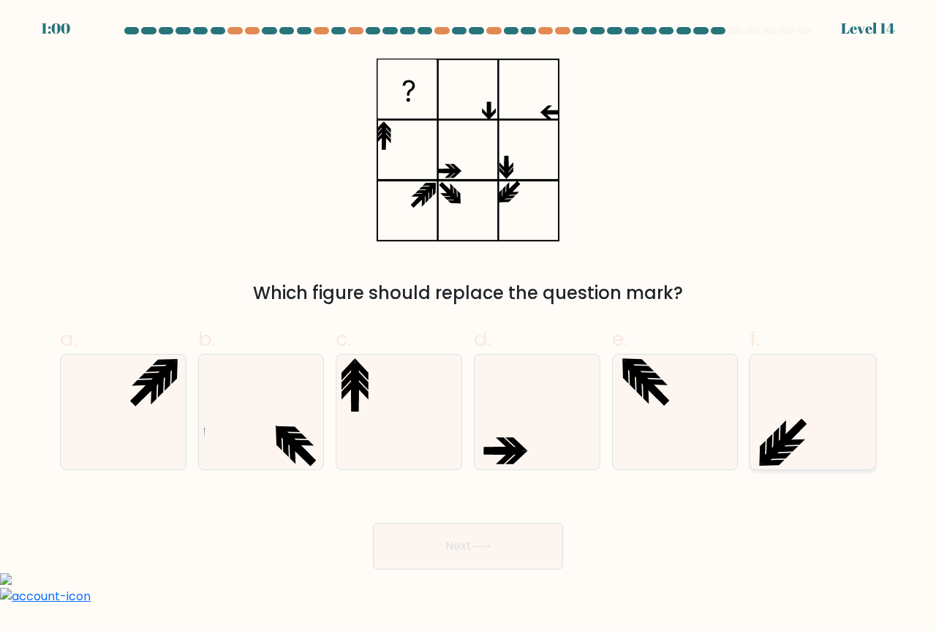
click at [787, 443] on icon at bounding box center [792, 442] width 25 height 6
click at [469, 325] on input "f." at bounding box center [468, 321] width 1 height 10
radio input "true"
click at [521, 542] on button "Next" at bounding box center [468, 546] width 190 height 47
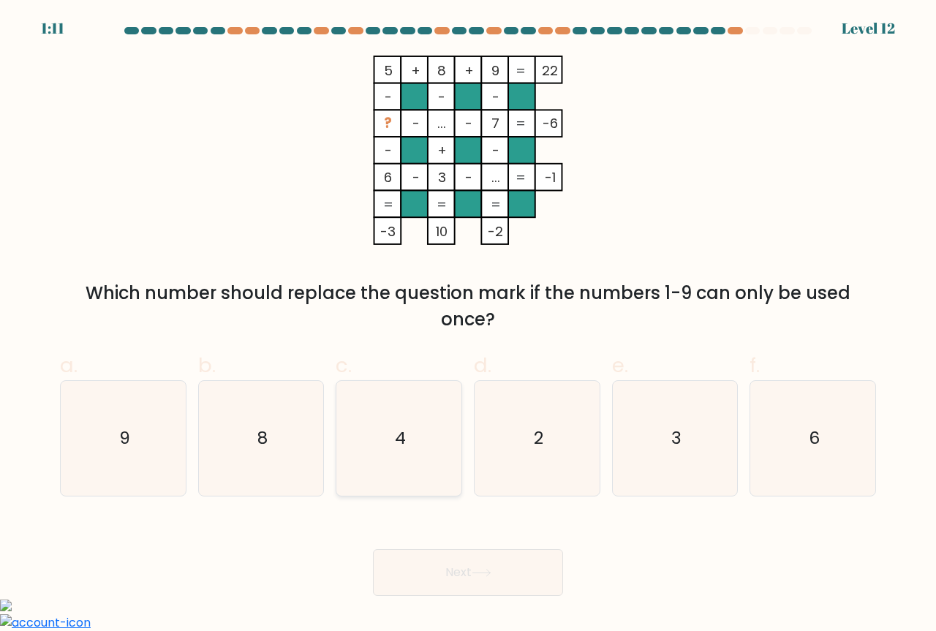
click at [431, 439] on icon "4" at bounding box center [398, 438] width 115 height 115
click at [468, 325] on input "c. 4" at bounding box center [468, 321] width 1 height 10
radio input "true"
click at [510, 572] on button "Next" at bounding box center [468, 572] width 190 height 47
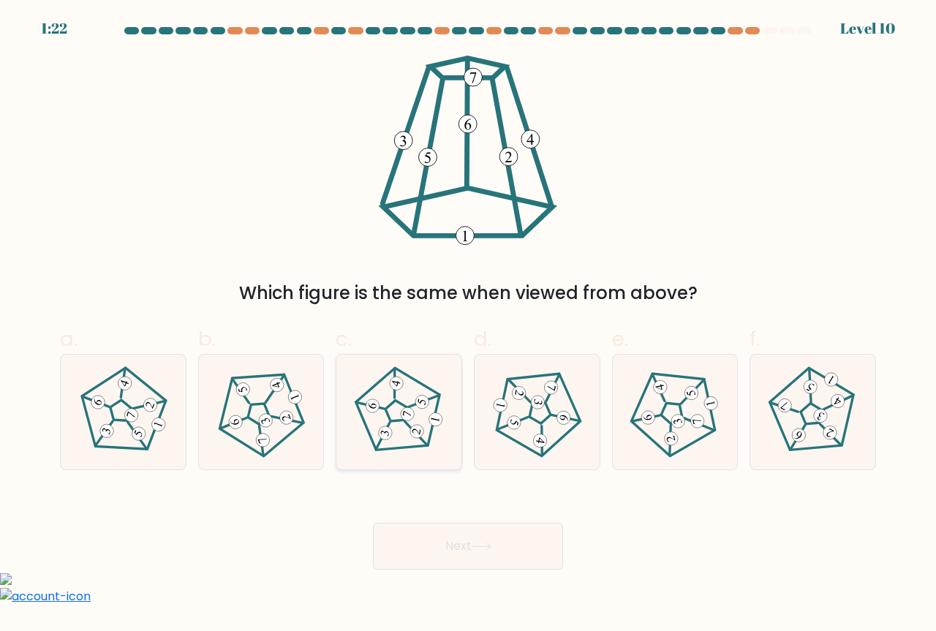
click at [424, 423] on icon at bounding box center [398, 411] width 91 height 91
click at [468, 325] on input "c." at bounding box center [468, 321] width 1 height 10
radio input "true"
click at [499, 545] on button "Next" at bounding box center [468, 546] width 190 height 47
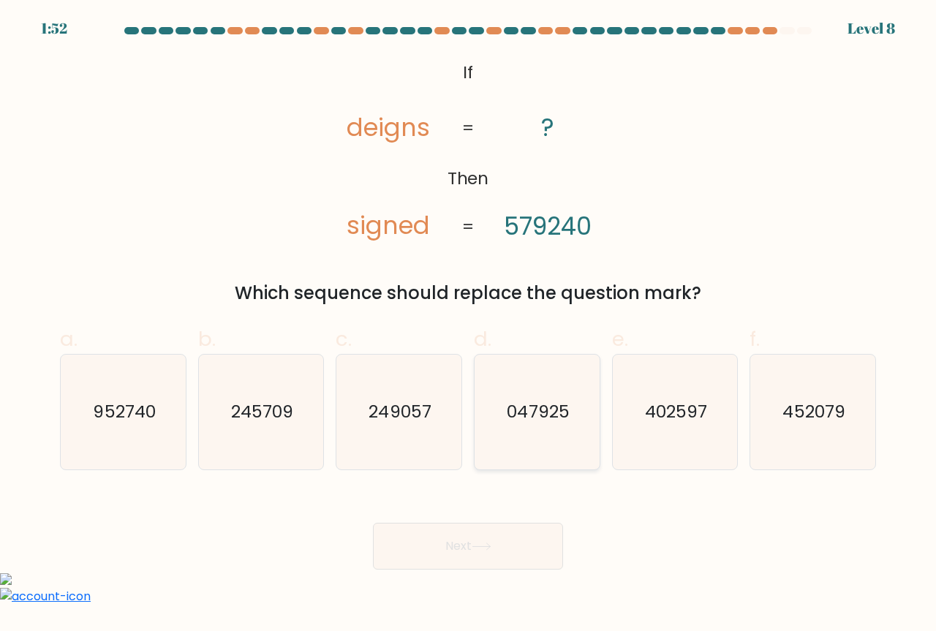
click at [561, 436] on icon "047925" at bounding box center [537, 412] width 115 height 115
click at [469, 325] on input "d. 047925" at bounding box center [468, 321] width 1 height 10
radio input "true"
click at [541, 534] on button "Next" at bounding box center [468, 546] width 190 height 47
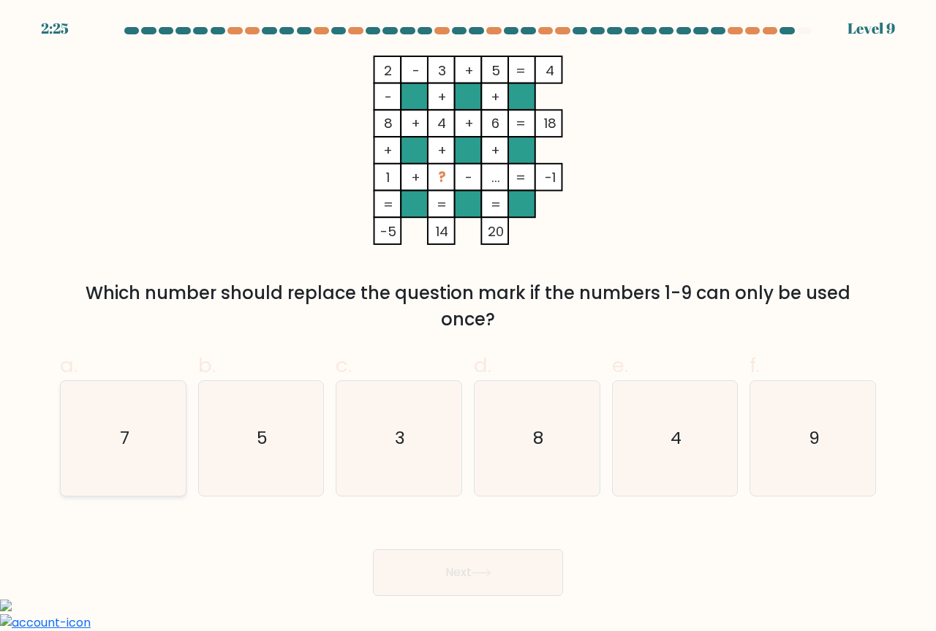
click at [112, 462] on icon "7" at bounding box center [123, 438] width 115 height 115
click at [468, 325] on input "a. 7" at bounding box center [468, 321] width 1 height 10
radio input "true"
drag, startPoint x: 409, startPoint y: 603, endPoint x: 420, endPoint y: 577, distance: 28.2
click at [409, 602] on body "2:25 Level 9" at bounding box center [468, 470] width 936 height 941
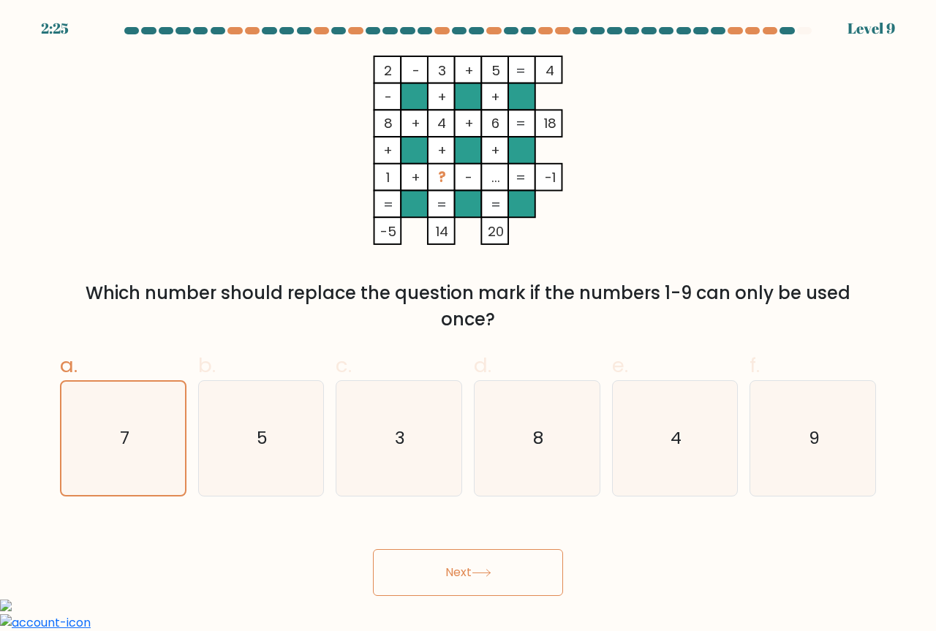
click at [424, 571] on button "Next" at bounding box center [468, 572] width 190 height 47
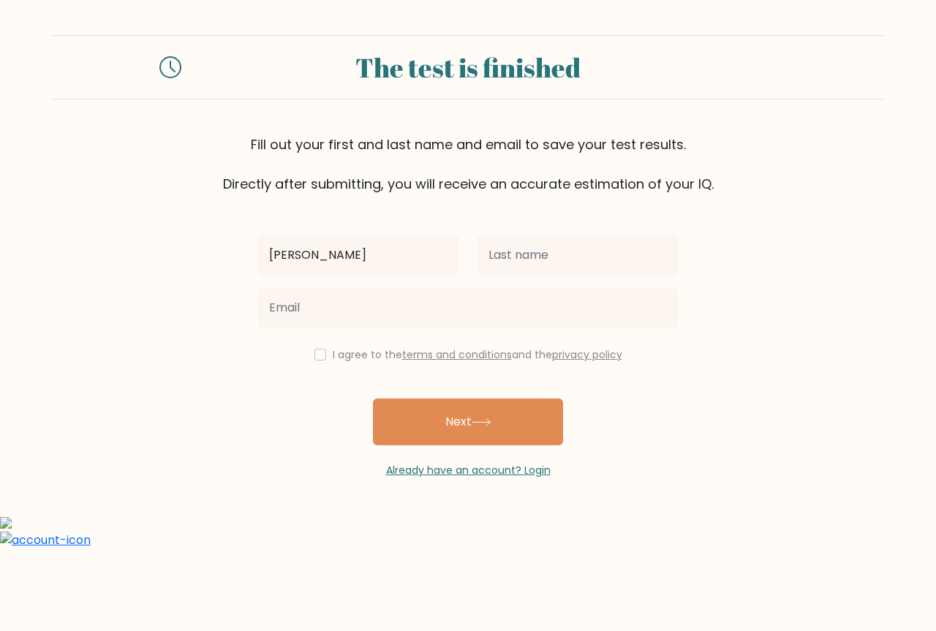
type input "[PERSON_NAME]"
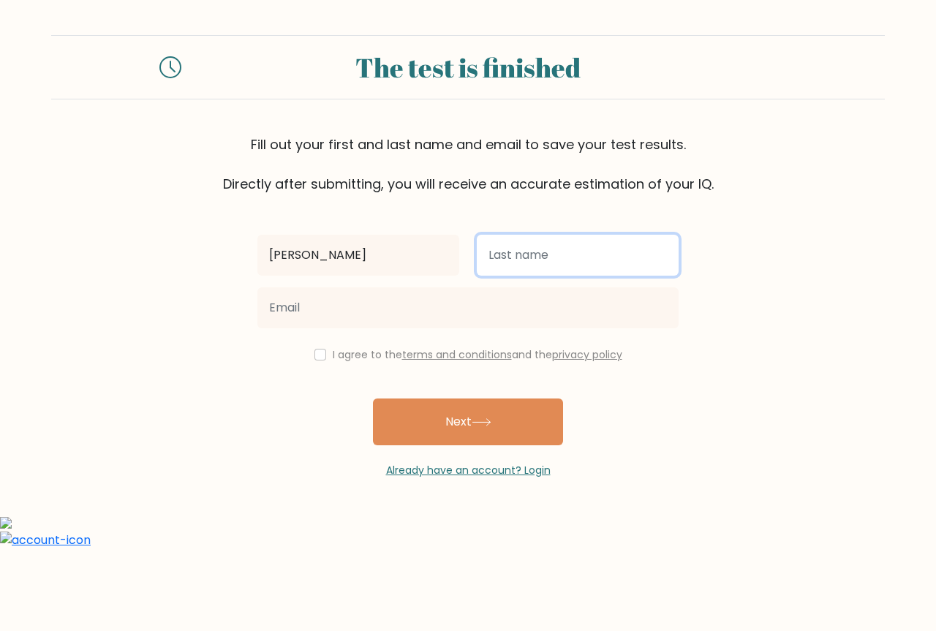
click at [564, 263] on input "text" at bounding box center [578, 255] width 202 height 41
click at [545, 246] on input "De Velez" at bounding box center [578, 255] width 202 height 41
type input "De Mesa"
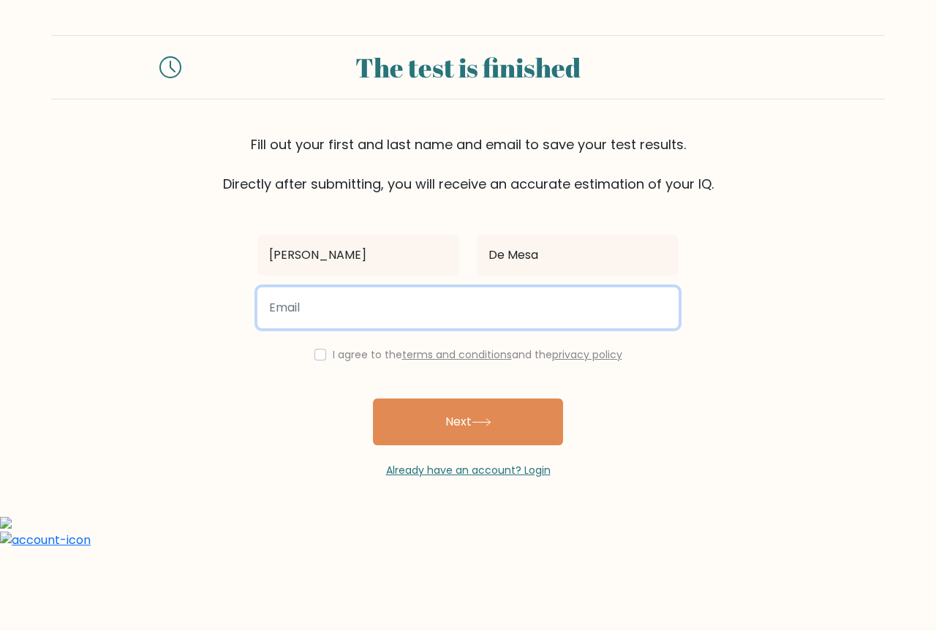
click at [535, 316] on input "email" at bounding box center [467, 307] width 421 height 41
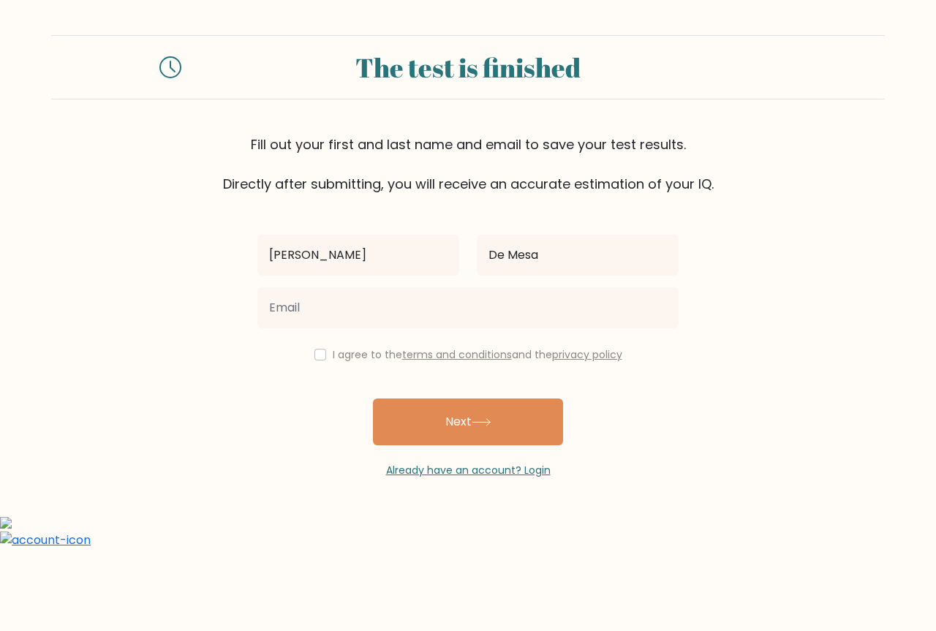
drag, startPoint x: 656, startPoint y: 382, endPoint x: 645, endPoint y: 382, distance: 11.0
click at [656, 382] on div "Jossel De Mesa I agree to the terms and conditions and the privacy policy Next …" at bounding box center [468, 336] width 439 height 284
click at [318, 361] on div "I agree to the terms and conditions and the privacy policy" at bounding box center [468, 355] width 439 height 18
click at [317, 357] on input "checkbox" at bounding box center [320, 355] width 12 height 12
checkbox input "true"
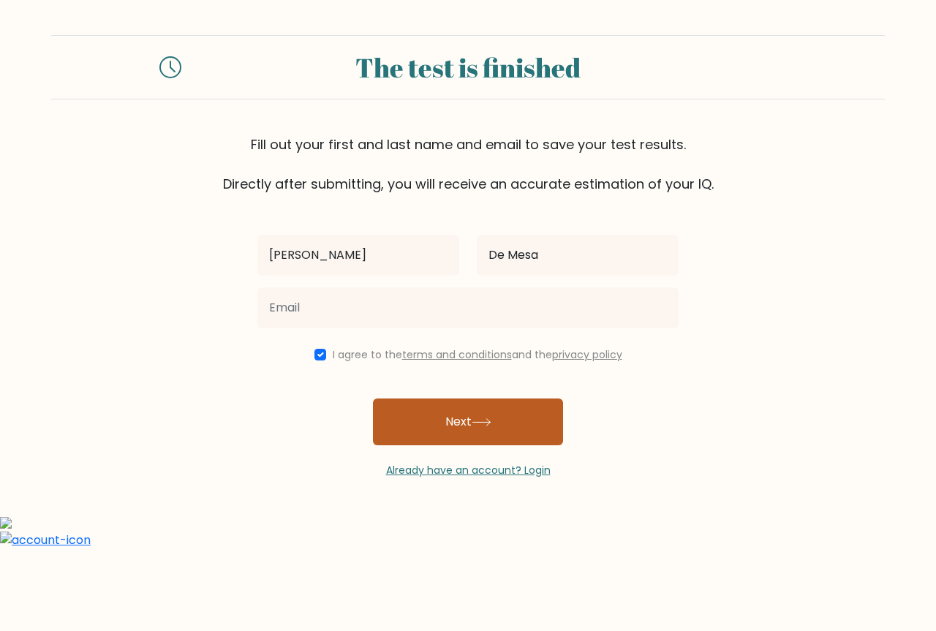
click at [461, 436] on button "Next" at bounding box center [468, 421] width 190 height 47
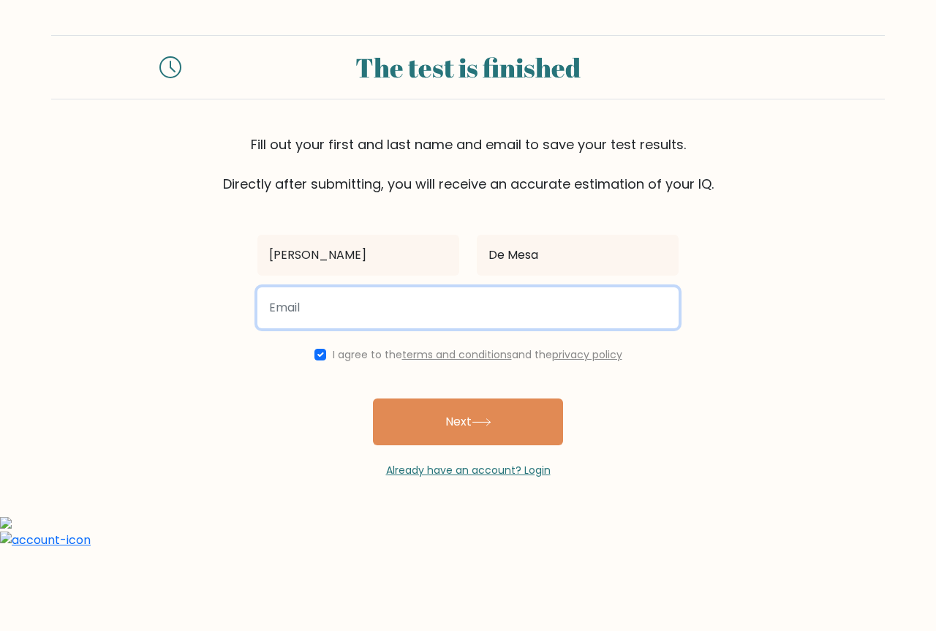
click at [519, 306] on input "email" at bounding box center [467, 307] width 421 height 41
type input "s"
click at [405, 319] on input "email" at bounding box center [467, 307] width 421 height 41
click at [377, 301] on input "email" at bounding box center [467, 307] width 421 height 41
click at [285, 311] on input "seldemesa@gmail.com" at bounding box center [467, 307] width 421 height 41
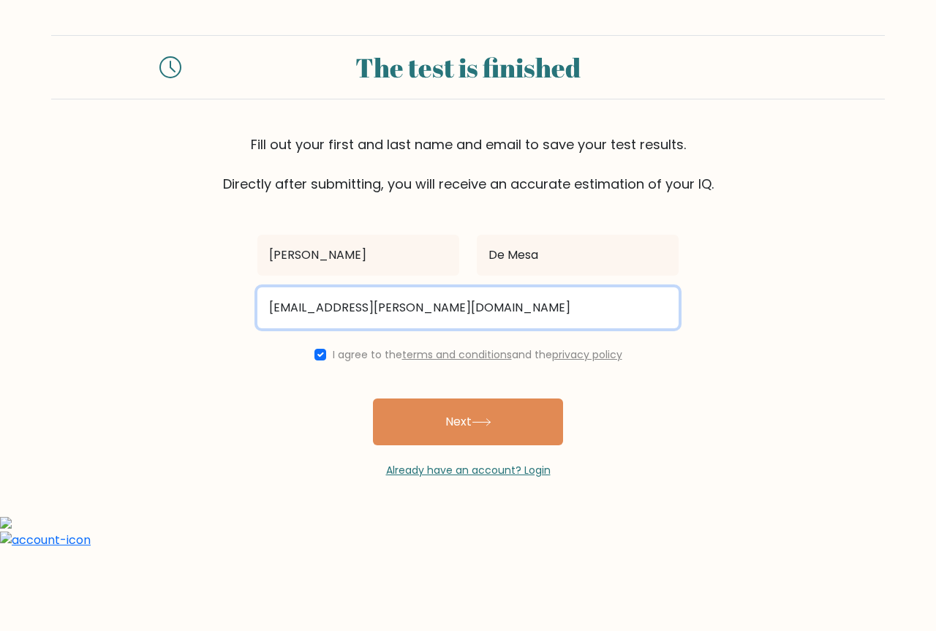
click at [338, 308] on input "sel.demesa@gmail.com" at bounding box center [467, 307] width 421 height 41
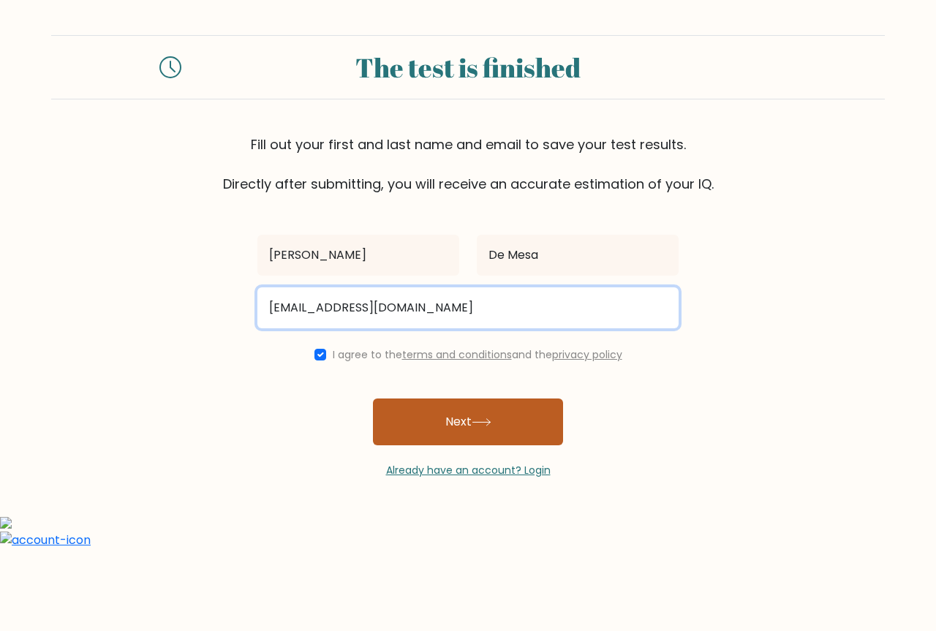
type input "sel.demesa027@gmail.com"
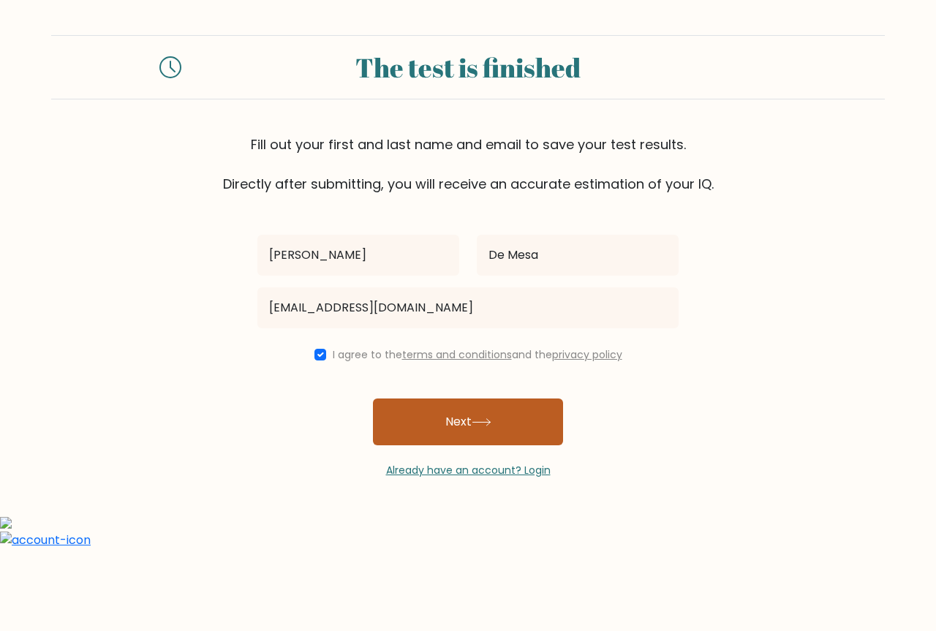
click at [512, 427] on button "Next" at bounding box center [468, 421] width 190 height 47
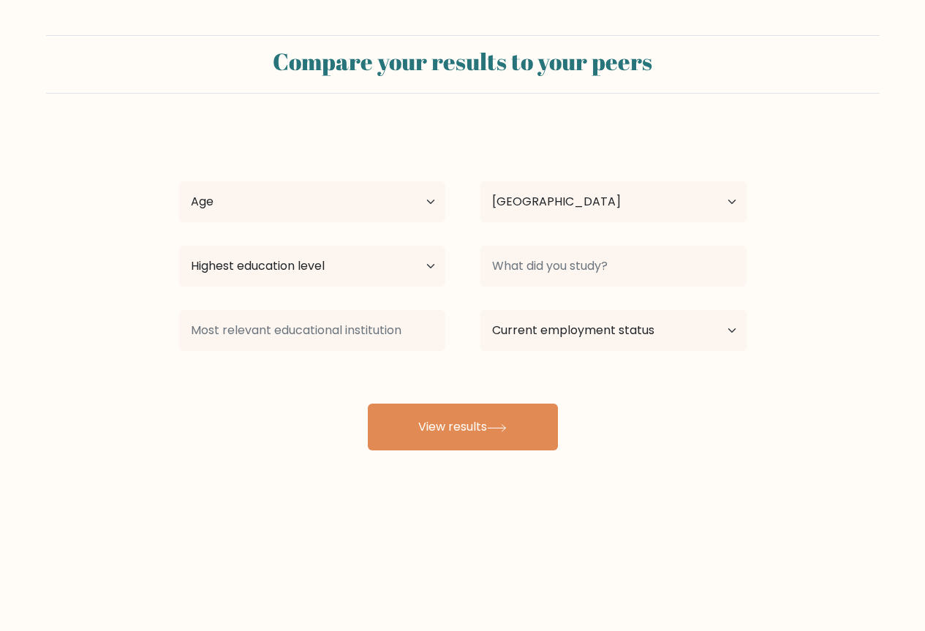
select select "PH"
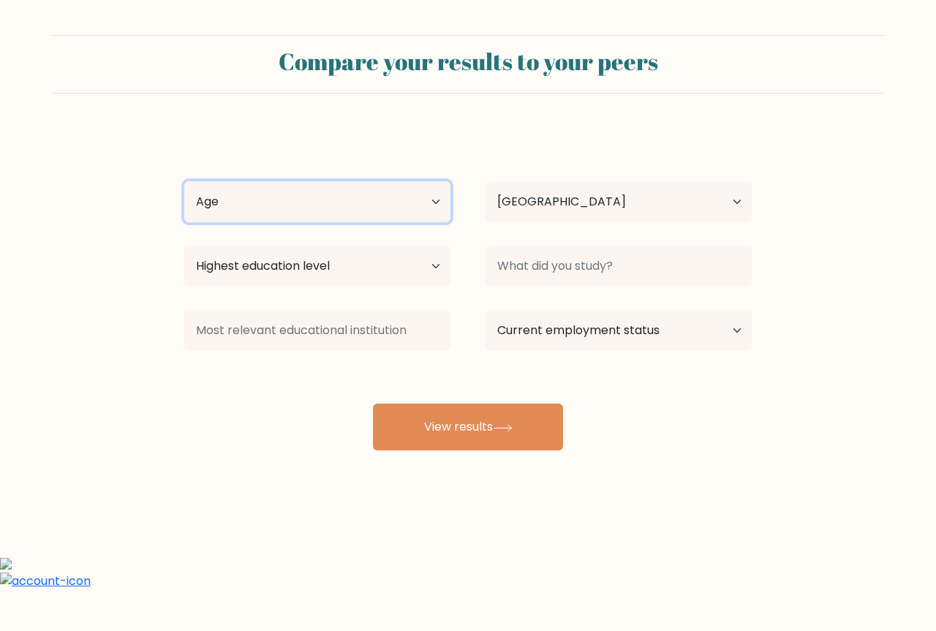
click at [415, 199] on select "Age Under [DEMOGRAPHIC_DATA] [DEMOGRAPHIC_DATA] [DEMOGRAPHIC_DATA] [DEMOGRAPHIC…" at bounding box center [317, 201] width 266 height 41
select select "25_34"
click at [184, 181] on select "Age Under [DEMOGRAPHIC_DATA] [DEMOGRAPHIC_DATA] [DEMOGRAPHIC_DATA] [DEMOGRAPHIC…" at bounding box center [317, 201] width 266 height 41
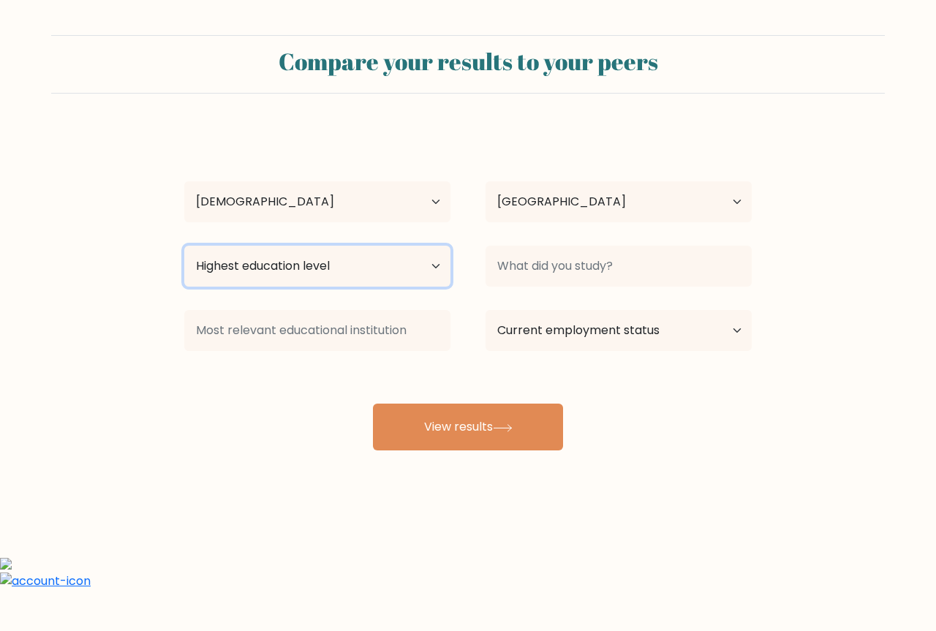
click at [359, 280] on select "Highest education level No schooling Primary Lower Secondary Upper Secondary Oc…" at bounding box center [317, 266] width 266 height 41
select select "bachelors_degree"
click at [184, 246] on select "Highest education level No schooling Primary Lower Secondary Upper Secondary Oc…" at bounding box center [317, 266] width 266 height 41
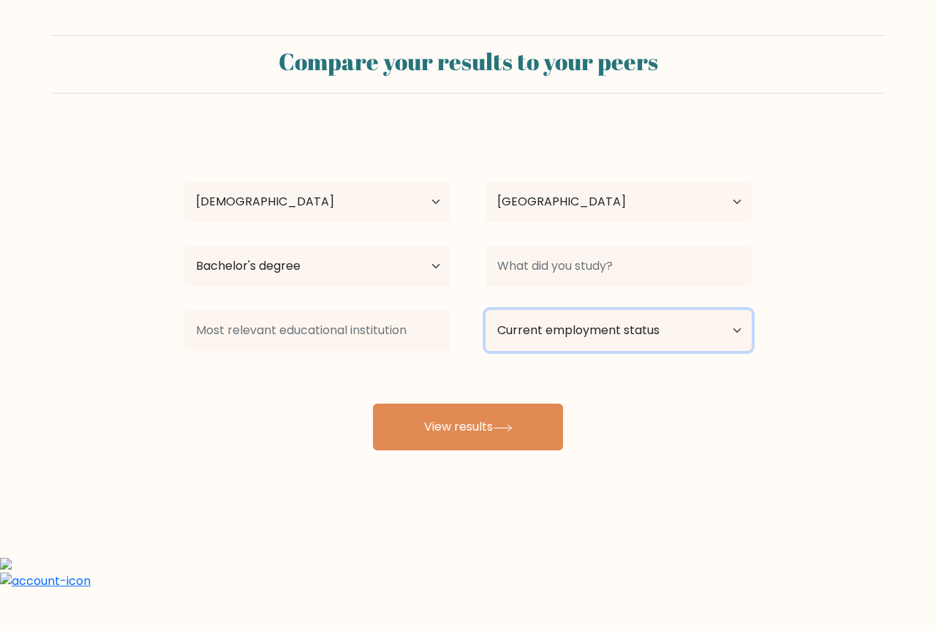
click at [631, 342] on select "Current employment status Employed Student Retired Other / prefer not to answer" at bounding box center [618, 330] width 266 height 41
click at [611, 450] on div "[PERSON_NAME] Age Under [DEMOGRAPHIC_DATA] [DEMOGRAPHIC_DATA] [DEMOGRAPHIC_DATA…" at bounding box center [467, 290] width 585 height 322
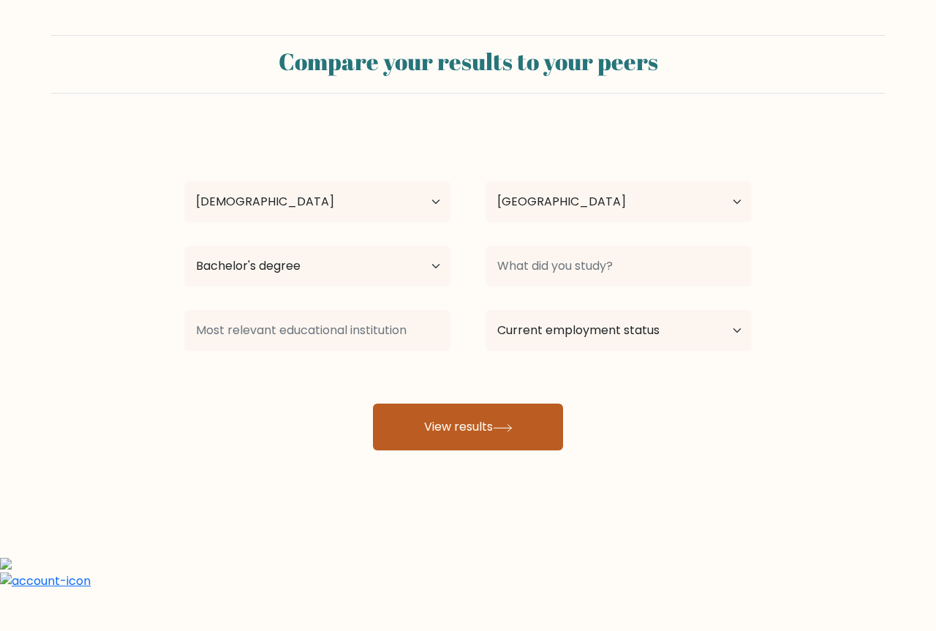
click at [504, 435] on button "View results" at bounding box center [468, 426] width 190 height 47
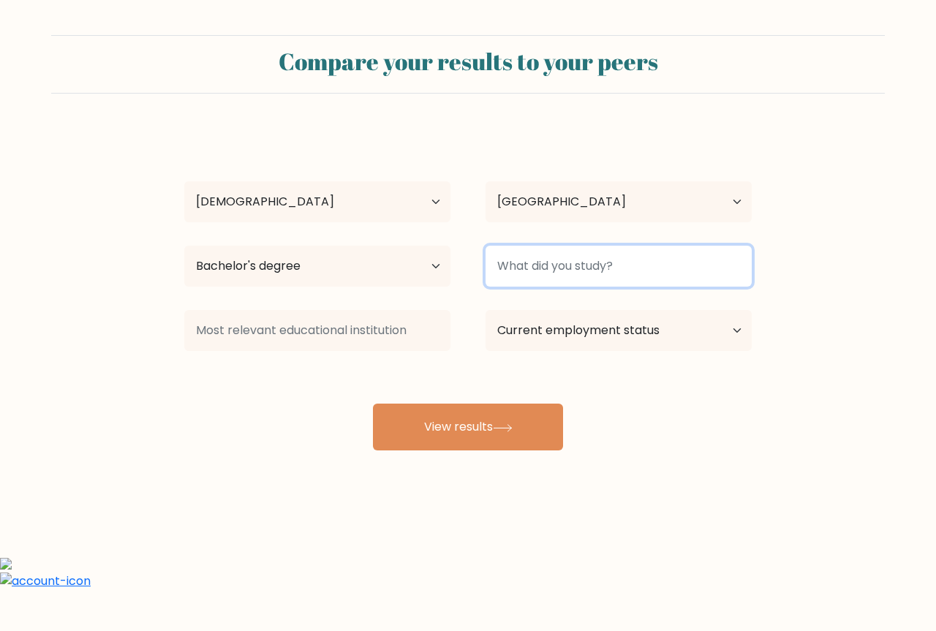
click at [566, 257] on input at bounding box center [618, 266] width 266 height 41
click at [566, 257] on input "Job" at bounding box center [618, 266] width 266 height 41
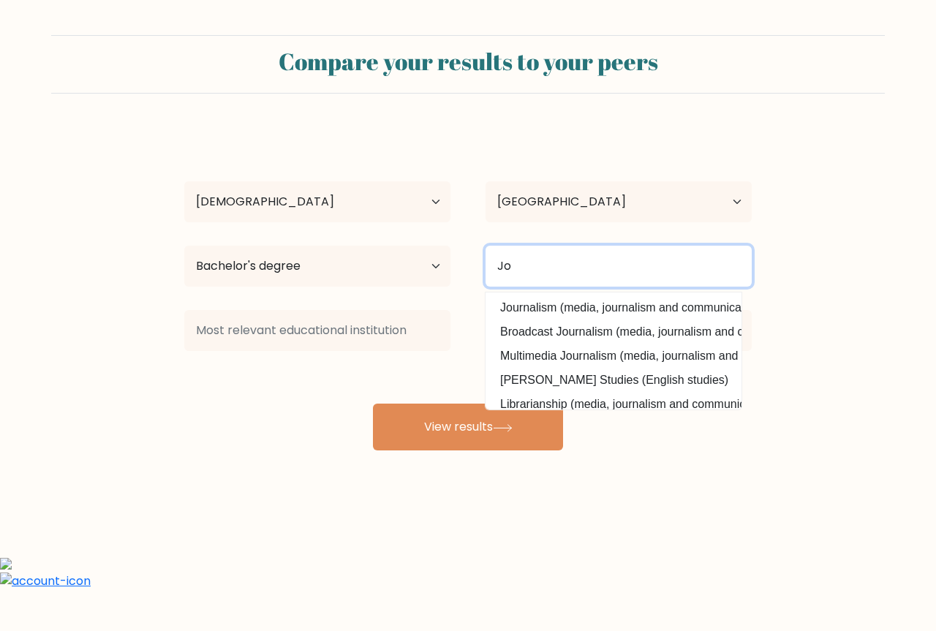
click at [556, 258] on input "Jo" at bounding box center [618, 266] width 266 height 41
click at [599, 260] on input "it" at bounding box center [618, 266] width 266 height 41
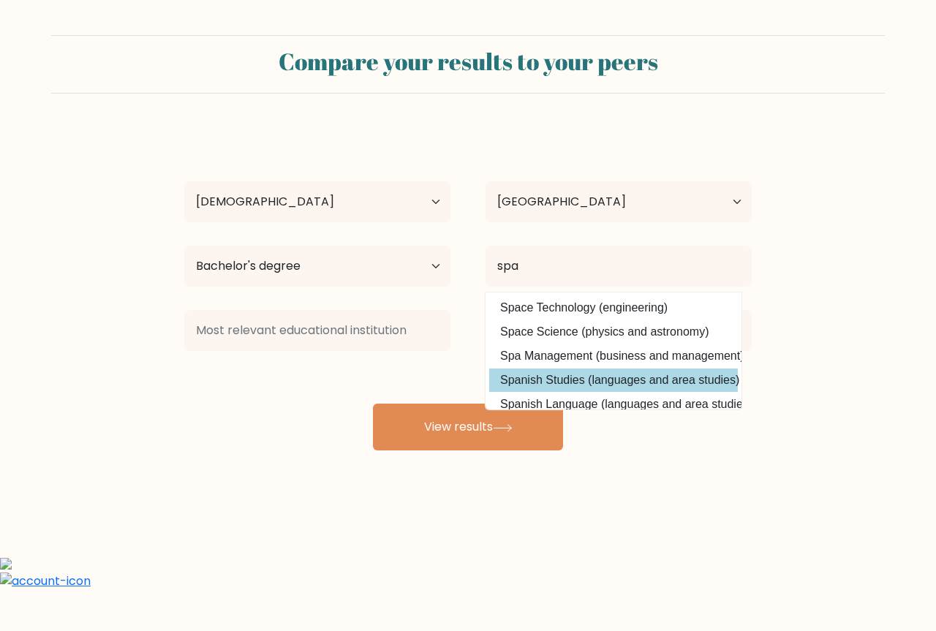
click at [570, 377] on option "Spanish Studies (languages and area studies)" at bounding box center [613, 379] width 249 height 23
type input "Spanish Studies"
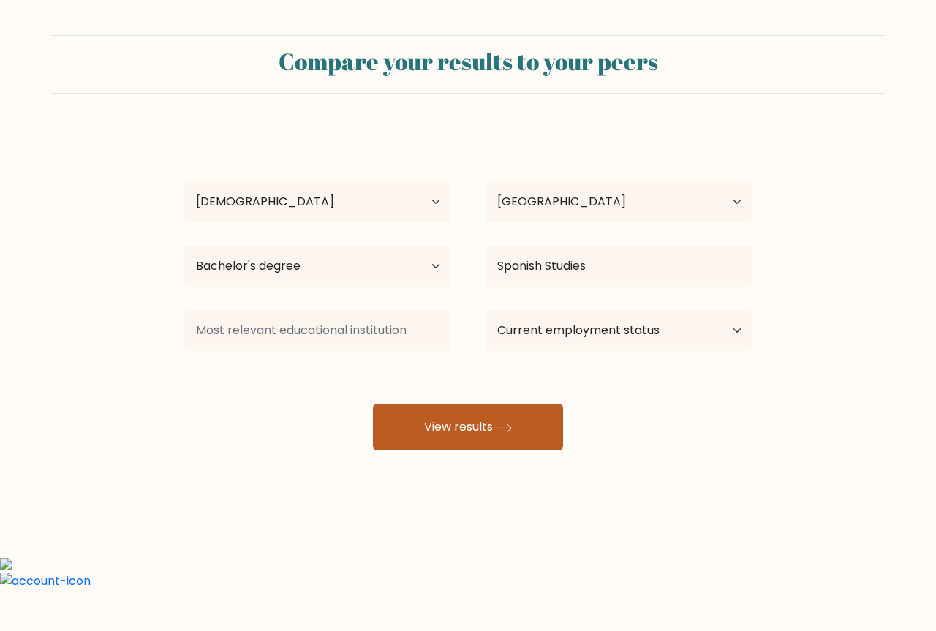
click at [533, 416] on button "View results" at bounding box center [468, 426] width 190 height 47
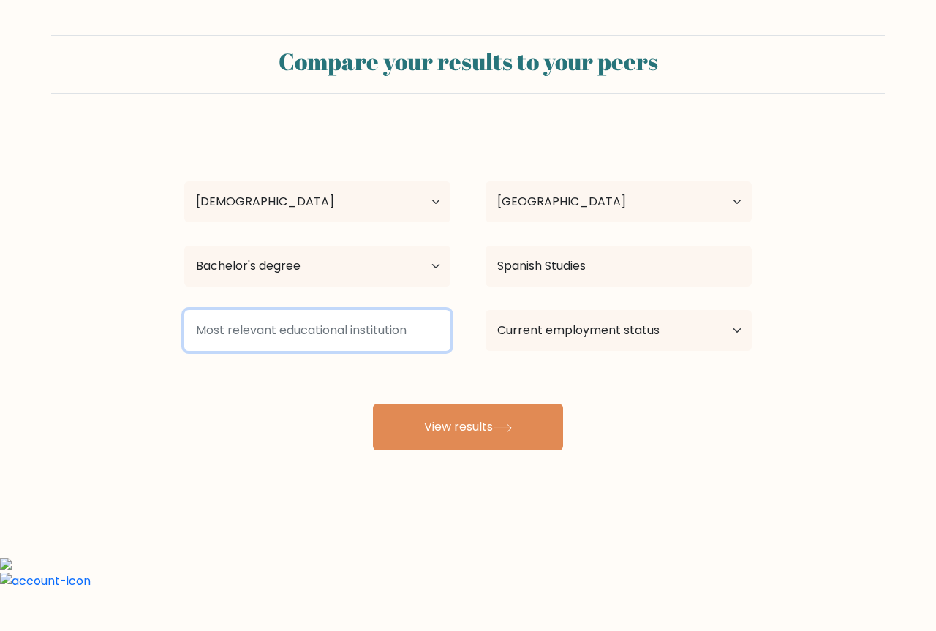
click at [300, 316] on input at bounding box center [317, 330] width 266 height 41
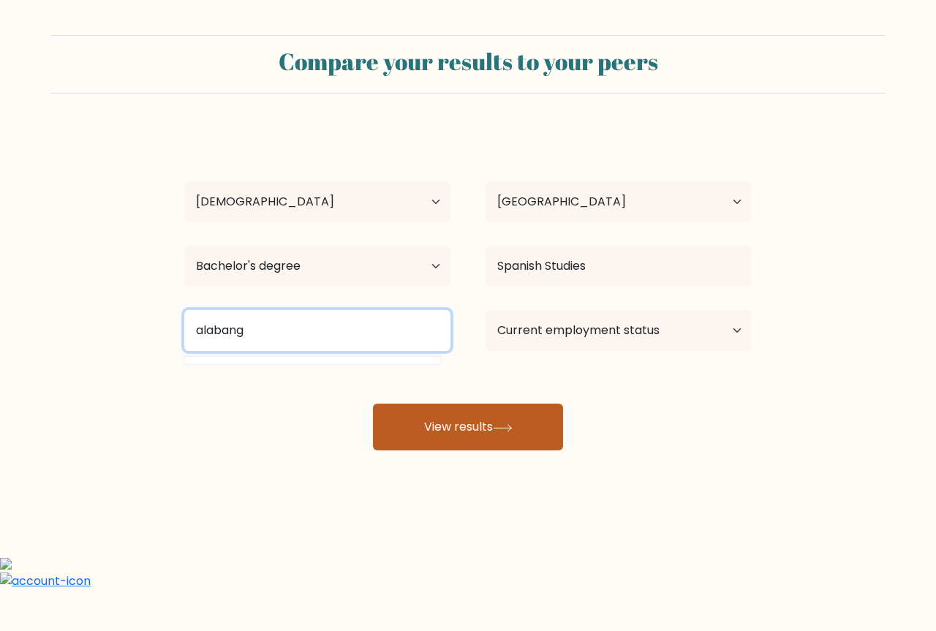
type input "alabang"
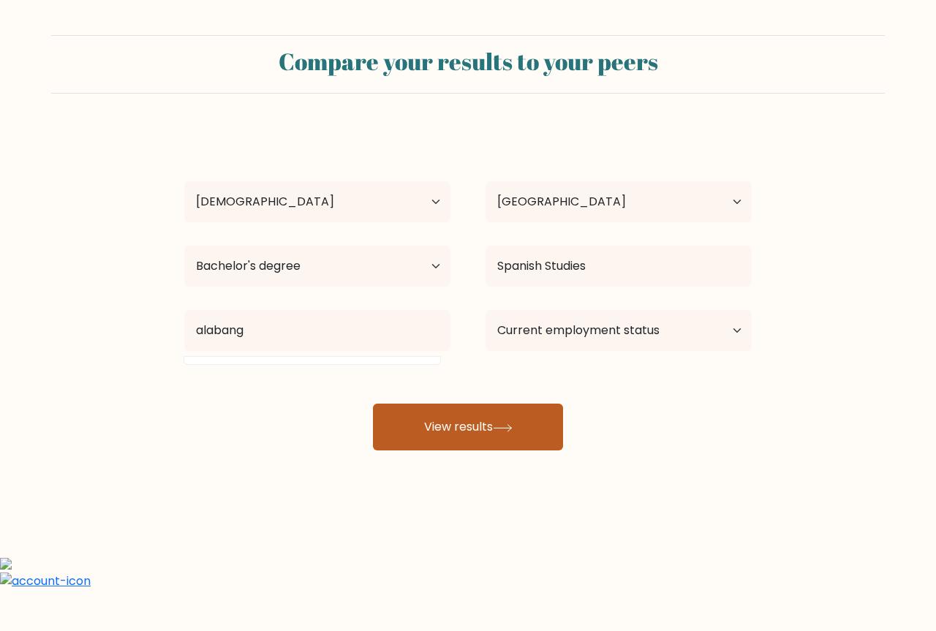
click at [447, 434] on button "View results" at bounding box center [468, 426] width 190 height 47
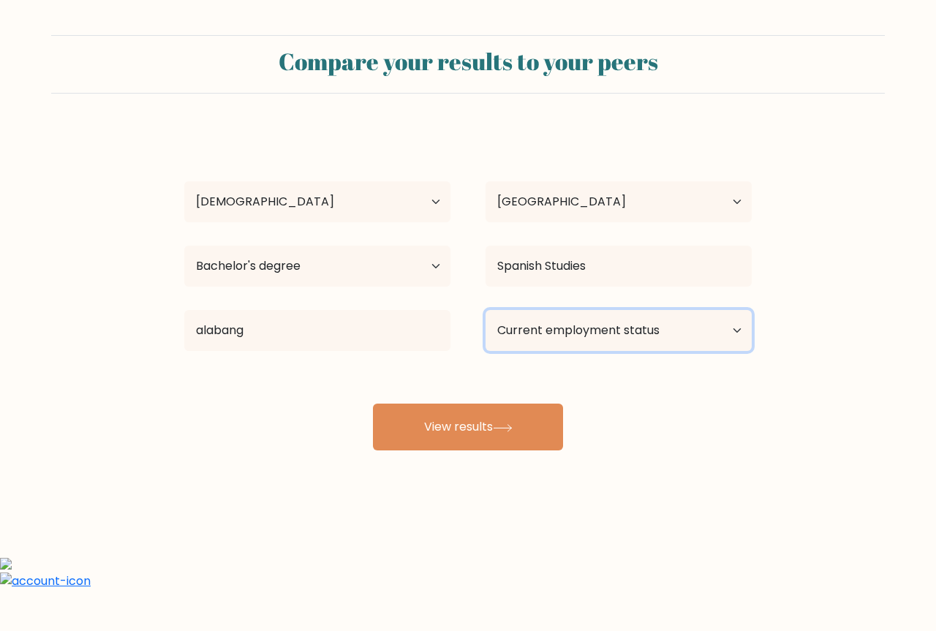
click at [662, 333] on select "Current employment status Employed Student Retired Other / prefer not to answer" at bounding box center [618, 330] width 266 height 41
select select "student"
click at [485, 310] on select "Current employment status Employed Student Retired Other / prefer not to answer" at bounding box center [618, 330] width 266 height 41
click at [571, 432] on div "[PERSON_NAME] Age Under [DEMOGRAPHIC_DATA] [DEMOGRAPHIC_DATA] [DEMOGRAPHIC_DATA…" at bounding box center [467, 290] width 585 height 322
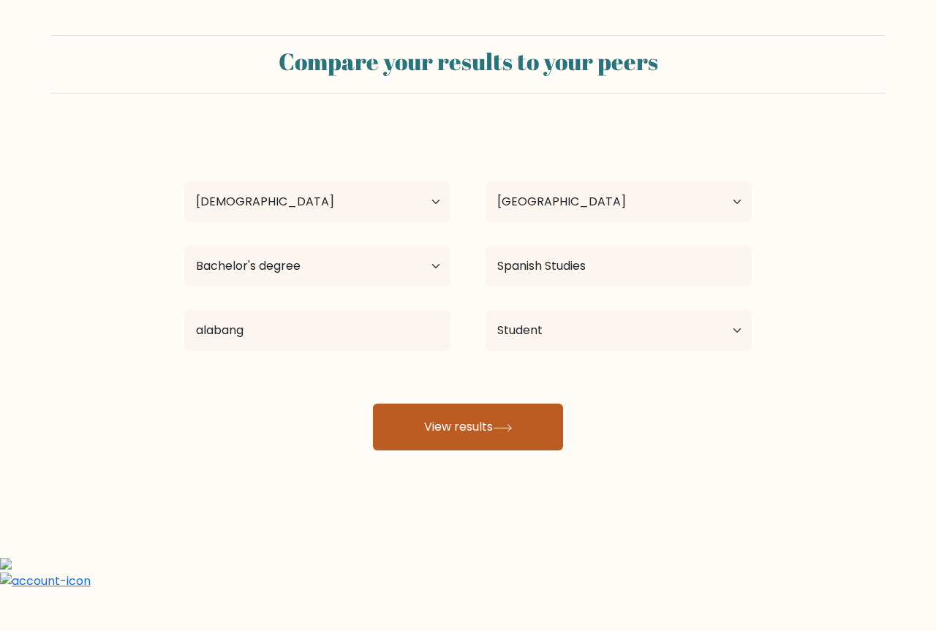
click at [529, 433] on button "View results" at bounding box center [468, 426] width 190 height 47
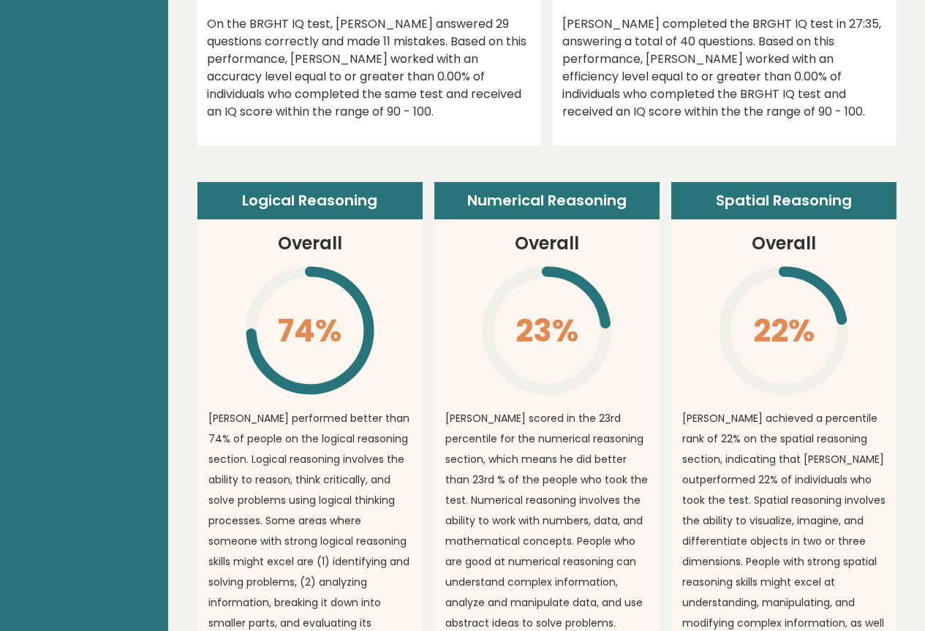
scroll to position [1023, 0]
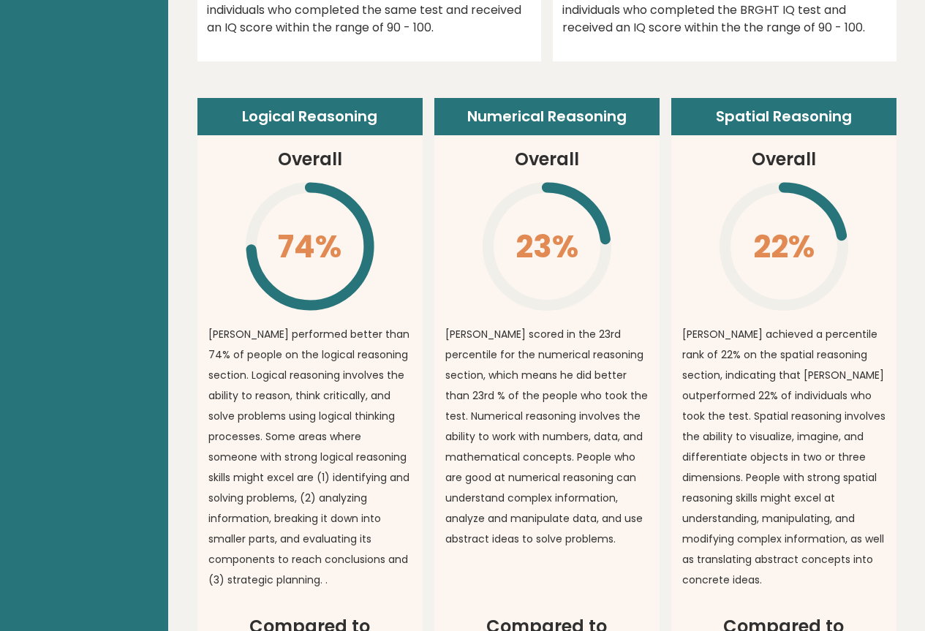
click at [345, 324] on p "[PERSON_NAME] performed better than 74% of people on the logical reasoning sect…" at bounding box center [309, 457] width 203 height 266
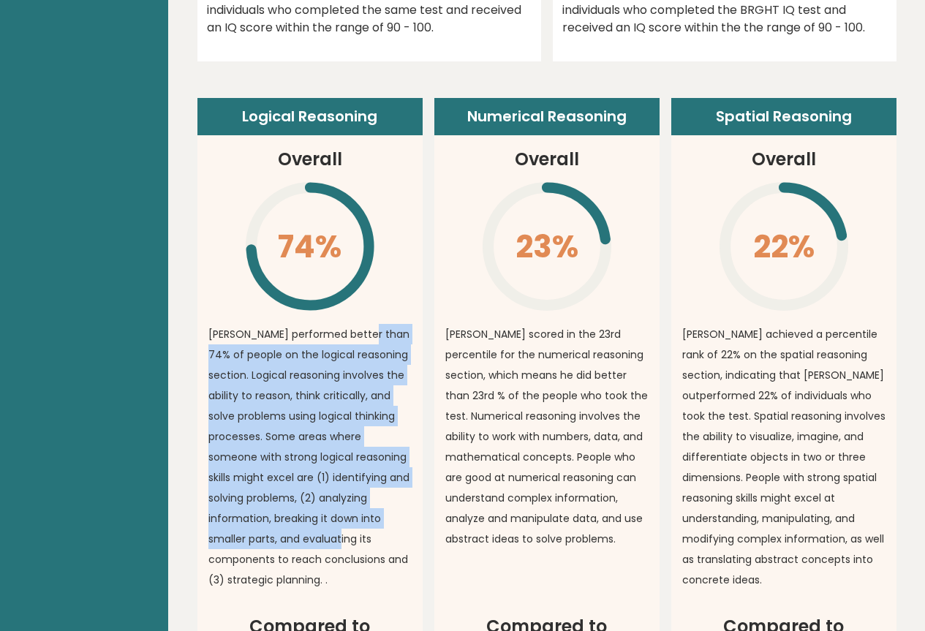
drag, startPoint x: 362, startPoint y: 309, endPoint x: 386, endPoint y: 505, distance: 197.4
click at [386, 505] on p "[PERSON_NAME] performed better than 74% of people on the logical reasoning sect…" at bounding box center [309, 457] width 203 height 266
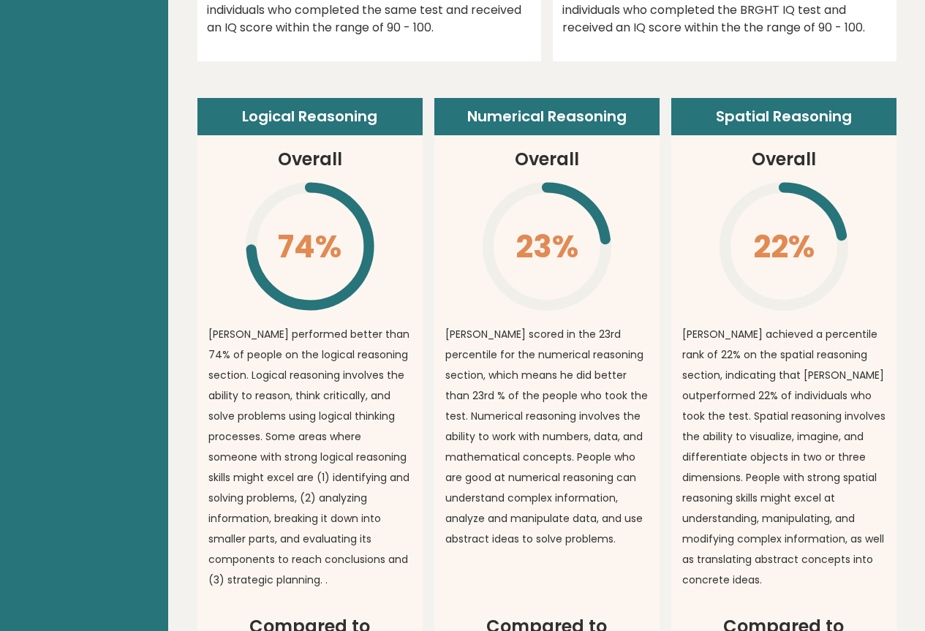
click at [496, 362] on p "[PERSON_NAME] scored in the 23rd percentile for the numerical reasoning section…" at bounding box center [546, 436] width 203 height 225
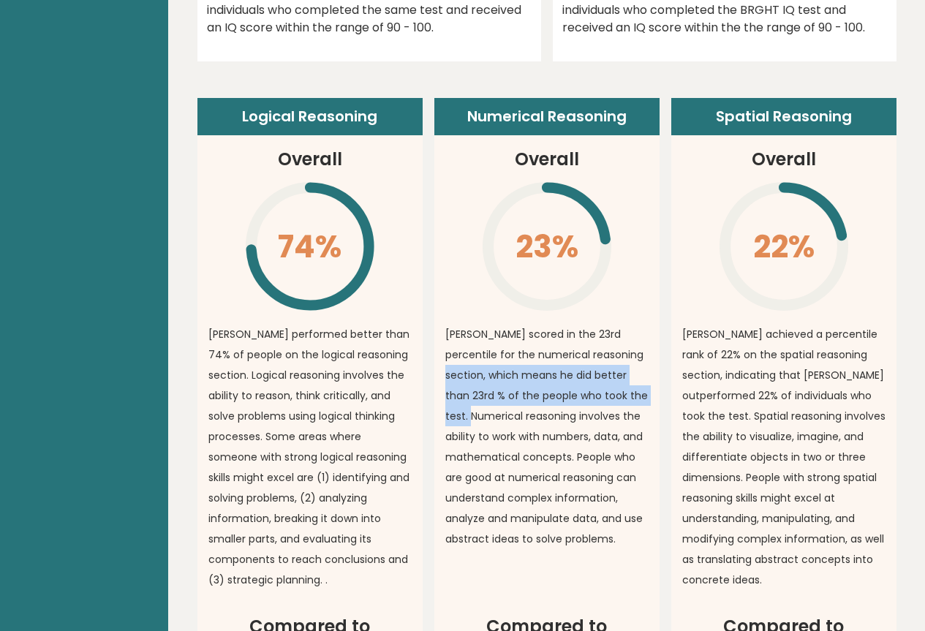
drag, startPoint x: 610, startPoint y: 331, endPoint x: 623, endPoint y: 375, distance: 45.6
click at [622, 373] on p "[PERSON_NAME] scored in the 23rd percentile for the numerical reasoning section…" at bounding box center [546, 436] width 203 height 225
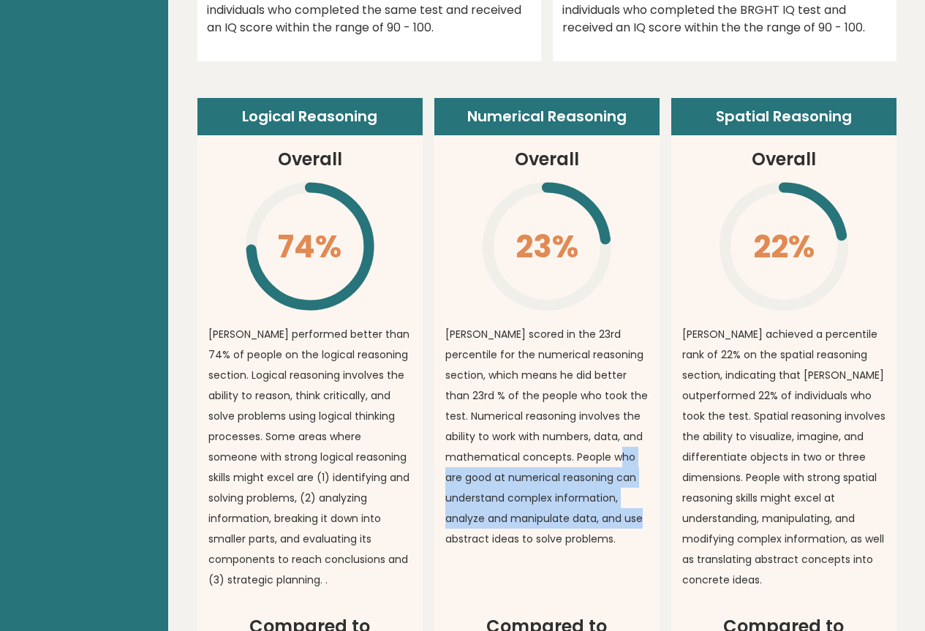
drag, startPoint x: 579, startPoint y: 429, endPoint x: 615, endPoint y: 493, distance: 74.0
click at [615, 493] on p "[PERSON_NAME] scored in the 23rd percentile for the numerical reasoning section…" at bounding box center [546, 436] width 203 height 225
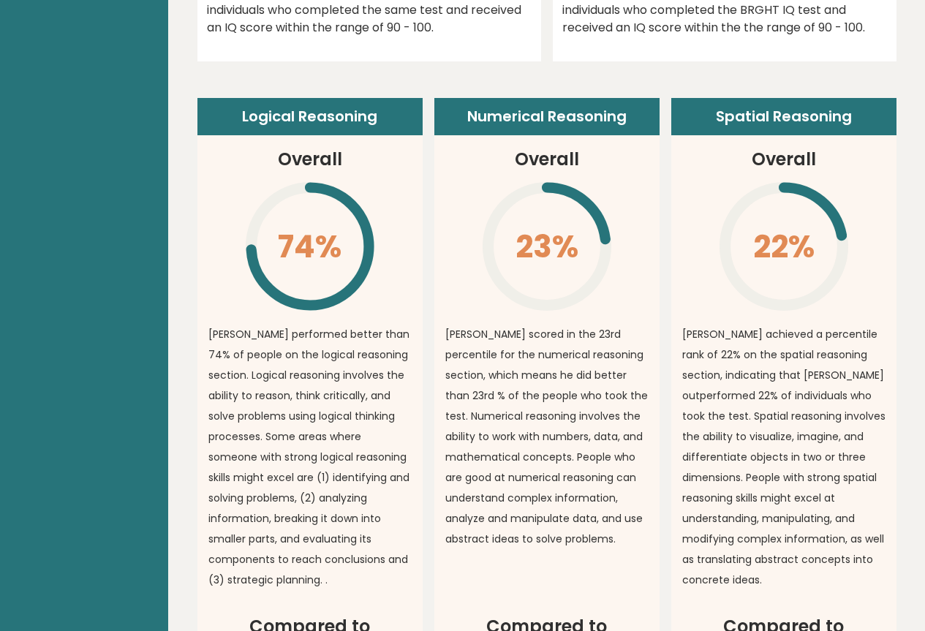
click at [713, 335] on p "[PERSON_NAME] achieved a percentile rank of 22% on the spatial reasoning sectio…" at bounding box center [783, 457] width 203 height 266
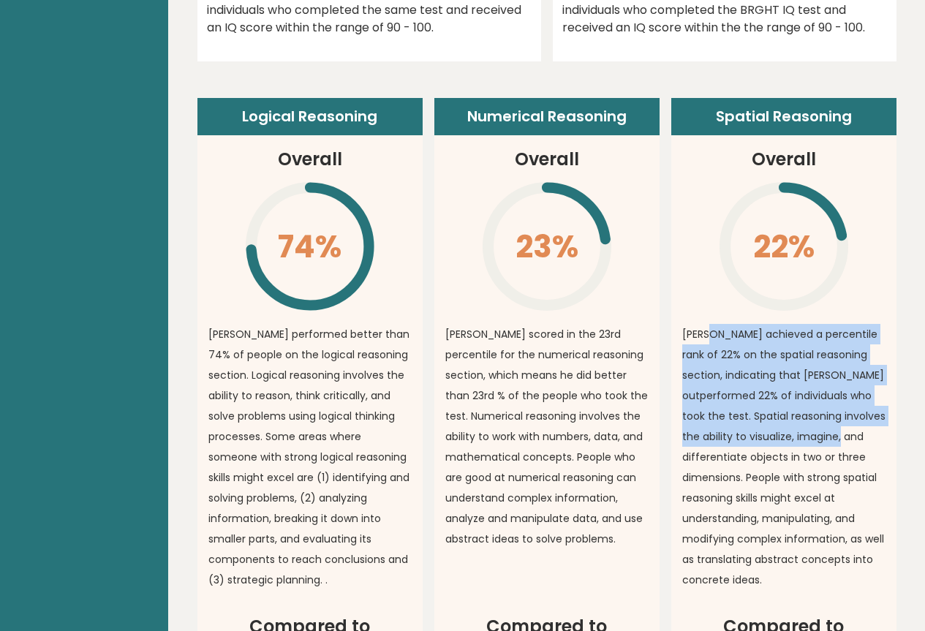
drag, startPoint x: 708, startPoint y: 303, endPoint x: 844, endPoint y: 406, distance: 170.6
click at [844, 406] on p "[PERSON_NAME] achieved a percentile rank of 22% on the spatial reasoning sectio…" at bounding box center [783, 457] width 203 height 266
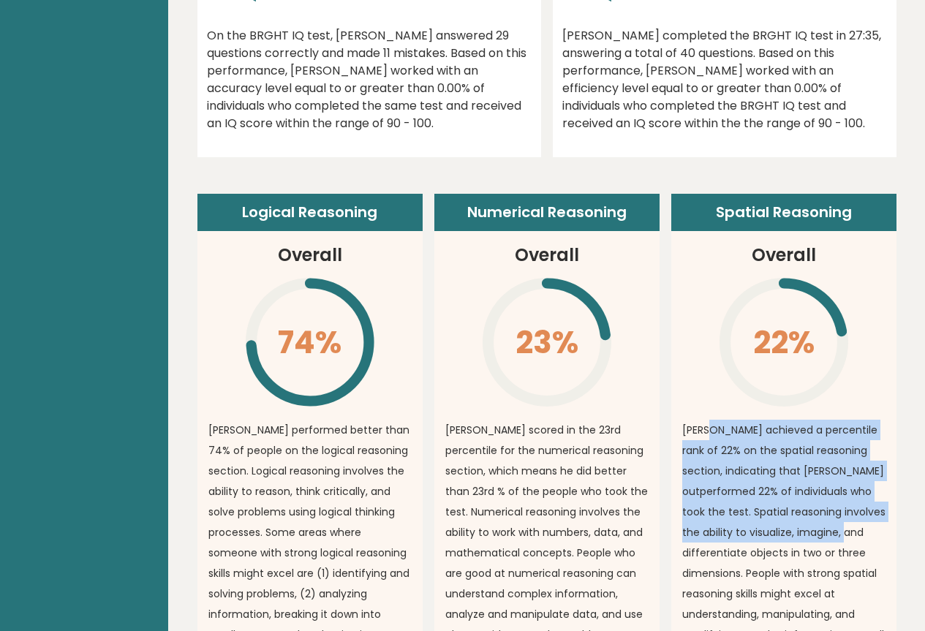
scroll to position [0, 0]
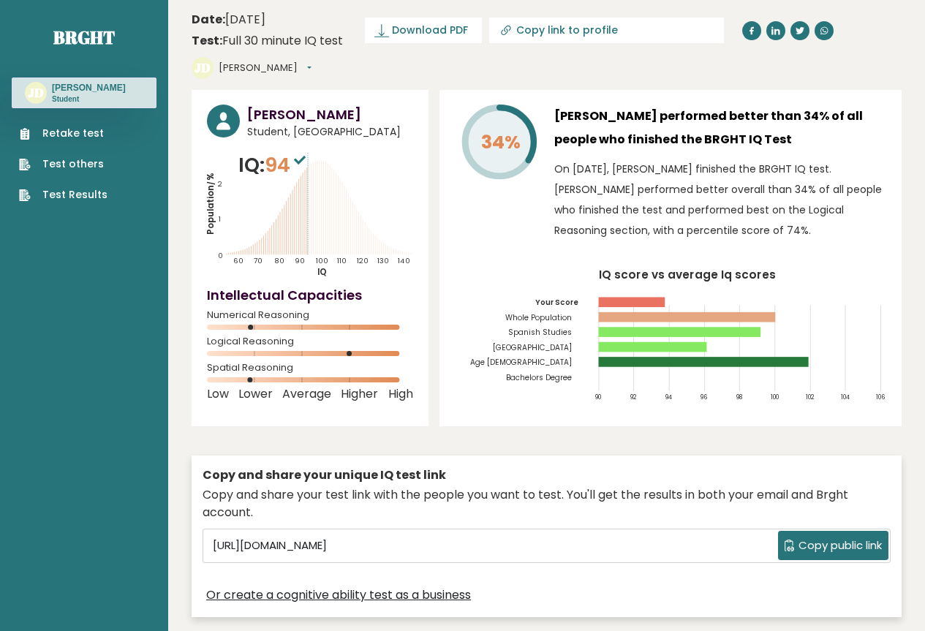
drag, startPoint x: 657, startPoint y: 90, endPoint x: 830, endPoint y: 100, distance: 173.5
click at [830, 105] on h3 "[PERSON_NAME] performed better than 34% of all people who finished the BRGHT IQ…" at bounding box center [720, 128] width 332 height 47
click at [770, 105] on h3 "[PERSON_NAME] performed better than 34% of all people who finished the BRGHT IQ…" at bounding box center [720, 128] width 332 height 47
drag, startPoint x: 678, startPoint y: 89, endPoint x: 819, endPoint y: 107, distance: 142.2
click at [745, 105] on h3 "[PERSON_NAME] performed better than 34% of all people who finished the BRGHT IQ…" at bounding box center [720, 128] width 332 height 47
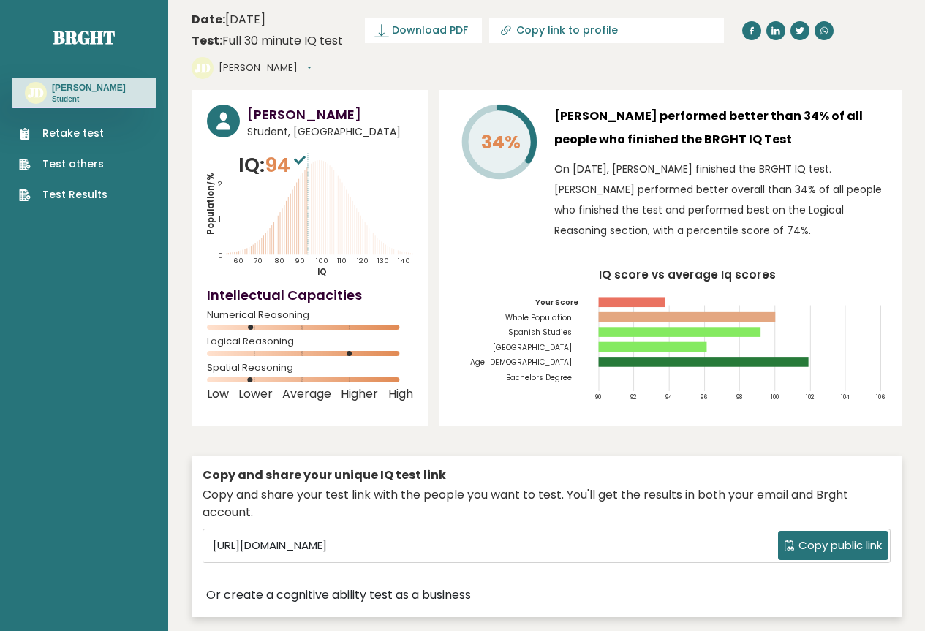
click at [806, 105] on h3 "[PERSON_NAME] performed better than 34% of all people who finished the BRGHT IQ…" at bounding box center [720, 128] width 332 height 47
click at [814, 105] on h3 "[PERSON_NAME] performed better than 34% of all people who finished the BRGHT IQ…" at bounding box center [720, 128] width 332 height 47
drag, startPoint x: 596, startPoint y: 111, endPoint x: 705, endPoint y: 113, distance: 108.9
click at [705, 113] on h3 "[PERSON_NAME] performed better than 34% of all people who finished the BRGHT IQ…" at bounding box center [720, 128] width 332 height 47
click at [723, 114] on h3 "[PERSON_NAME] performed better than 34% of all people who finished the BRGHT IQ…" at bounding box center [720, 128] width 332 height 47
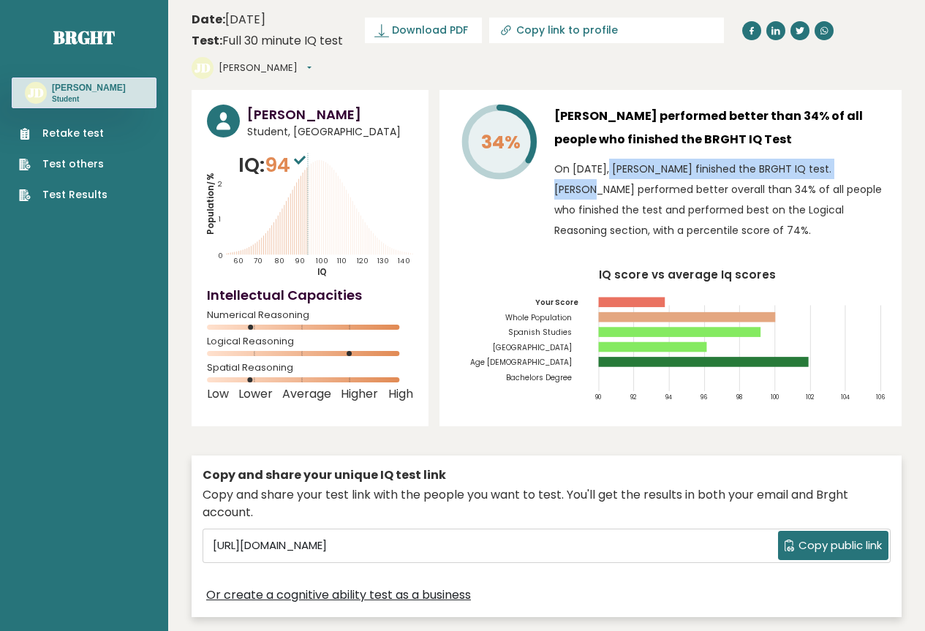
drag, startPoint x: 567, startPoint y: 143, endPoint x: 778, endPoint y: 148, distance: 210.6
click at [778, 159] on p "On [DATE], [PERSON_NAME] finished the BRGHT IQ test. [PERSON_NAME] performed be…" at bounding box center [720, 200] width 332 height 82
click at [727, 169] on p "On [DATE], [PERSON_NAME] finished the BRGHT IQ test. [PERSON_NAME] performed be…" at bounding box center [720, 200] width 332 height 82
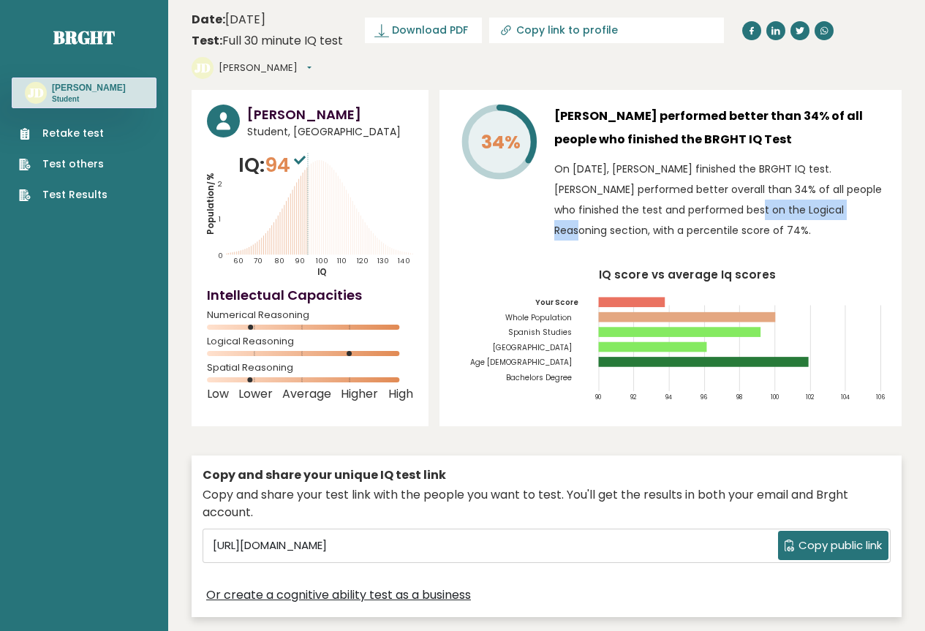
drag, startPoint x: 651, startPoint y: 183, endPoint x: 763, endPoint y: 183, distance: 111.8
click at [763, 183] on p "On [DATE], [PERSON_NAME] finished the BRGHT IQ test. [PERSON_NAME] performed be…" at bounding box center [720, 200] width 332 height 82
click at [746, 202] on p "On [DATE], [PERSON_NAME] finished the BRGHT IQ test. [PERSON_NAME] performed be…" at bounding box center [720, 200] width 332 height 82
click at [306, 156] on icon at bounding box center [300, 160] width 12 height 9
click at [831, 537] on span "Copy public link" at bounding box center [839, 545] width 83 height 17
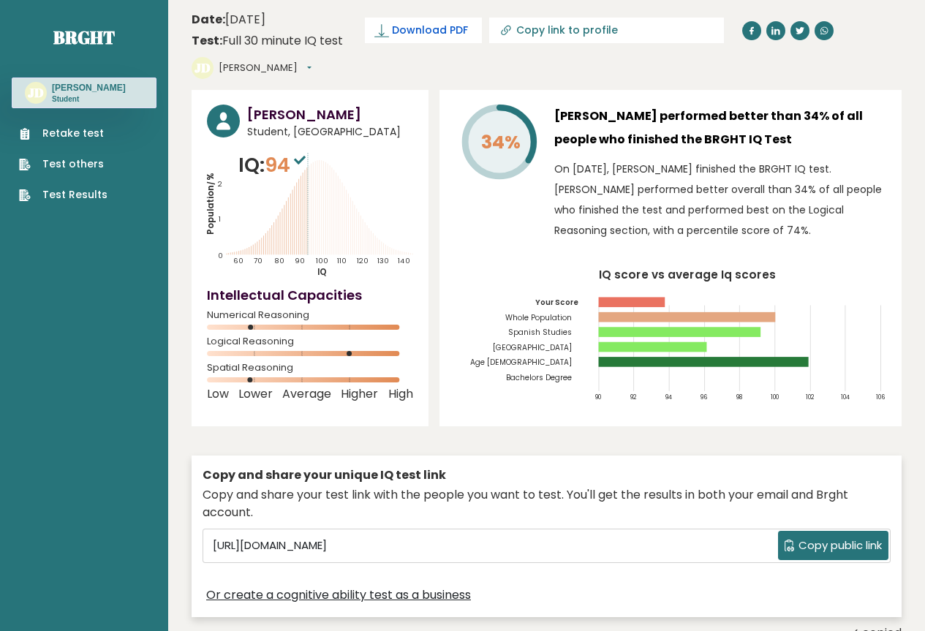
click at [418, 29] on span "Download PDF" at bounding box center [430, 30] width 76 height 15
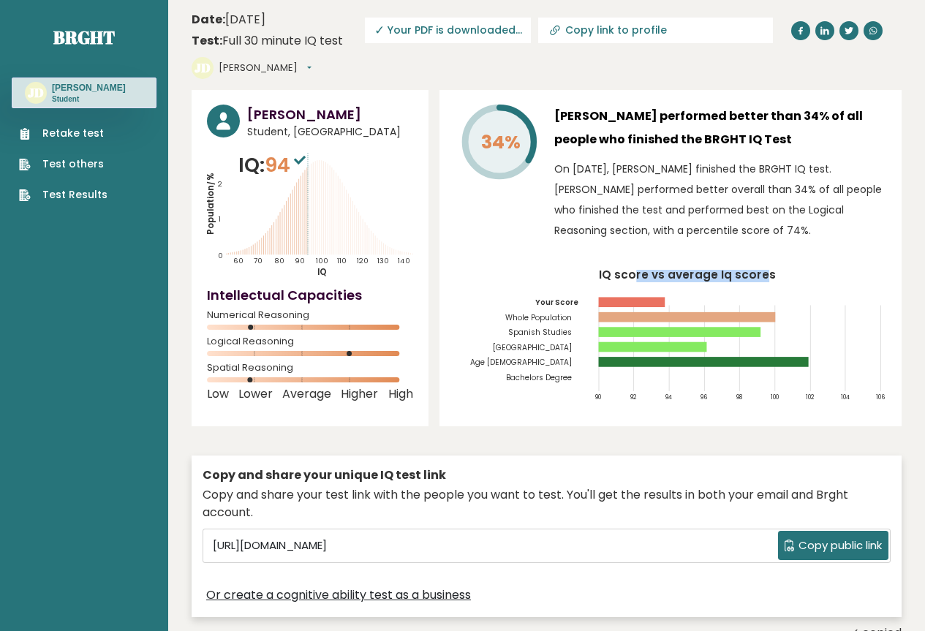
drag, startPoint x: 631, startPoint y: 271, endPoint x: 759, endPoint y: 271, distance: 127.9
click at [759, 271] on tspan "IQ score vs average Iq scores" at bounding box center [687, 274] width 177 height 15
click at [770, 273] on icon "IQ score vs average Iq scores 90 92 94 96 98 100 102 104 106 Your Score Whole P…" at bounding box center [670, 341] width 431 height 142
drag, startPoint x: 513, startPoint y: 318, endPoint x: 762, endPoint y: 311, distance: 249.3
click at [762, 311] on icon "IQ score vs average Iq scores 90 92 94 96 98 100 102 104 106 Your Score Whole P…" at bounding box center [670, 341] width 431 height 142
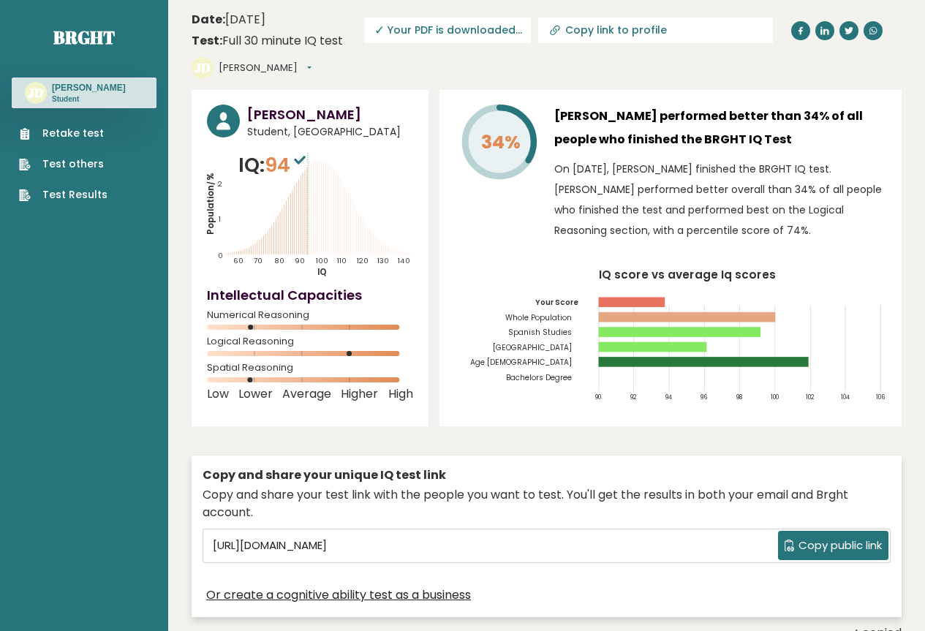
click at [608, 438] on div "[PERSON_NAME] Student, [GEOGRAPHIC_DATA] IQ: 94 Population/% IQ 0 1 2 60 70 80 …" at bounding box center [547, 366] width 710 height 552
click at [667, 398] on tspan "94" at bounding box center [667, 397] width 7 height 9
drag, startPoint x: 672, startPoint y: 395, endPoint x: 677, endPoint y: 320, distance: 75.4
click at [677, 320] on icon "IQ score vs average Iq scores 90 92 94 96 98 100 102 104 106 Your Score Whole P…" at bounding box center [670, 341] width 431 height 142
click at [645, 414] on div "34% [PERSON_NAME] performed better than 34% of all people who finished the BRGH…" at bounding box center [670, 258] width 462 height 336
